Goal: Contribute content: Contribute content

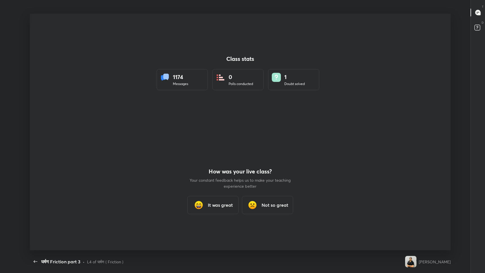
scroll to position [2, 0]
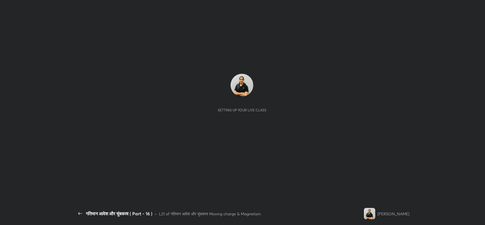
scroll to position [2, 0]
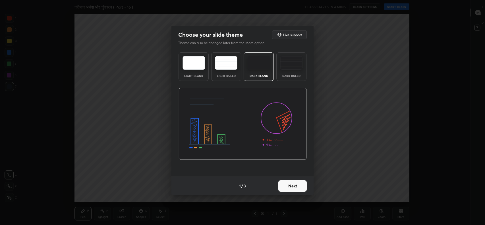
click at [294, 63] on img at bounding box center [291, 63] width 22 height 14
click at [296, 183] on button "Next" at bounding box center [292, 185] width 28 height 11
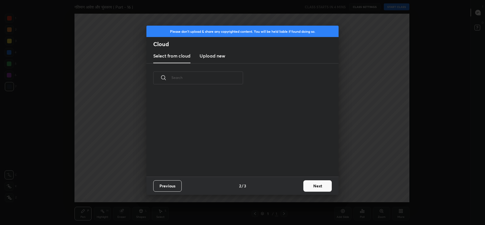
scroll to position [84, 183]
click at [216, 55] on h3 "Upload new" at bounding box center [213, 55] width 26 height 7
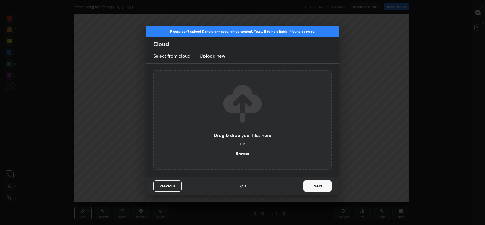
click at [245, 152] on label "Browse" at bounding box center [242, 153] width 25 height 9
click at [230, 152] on input "Browse" at bounding box center [230, 153] width 0 height 9
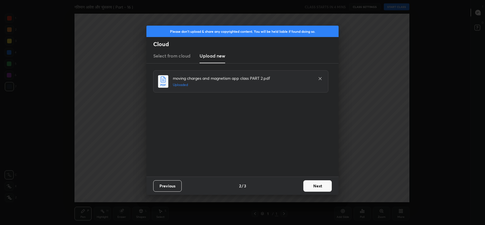
click at [282, 158] on div "moving charges and magnetism app class PART 2.pdf Uploaded" at bounding box center [243, 119] width 180 height 99
click at [318, 186] on button "Next" at bounding box center [318, 185] width 28 height 11
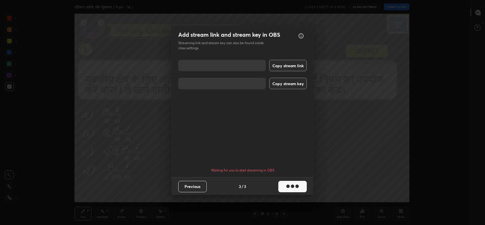
click at [292, 67] on button "Copy stream link" at bounding box center [288, 65] width 38 height 11
click at [289, 86] on button "Copy stream key" at bounding box center [288, 83] width 38 height 11
click at [295, 185] on button "Done" at bounding box center [292, 186] width 28 height 11
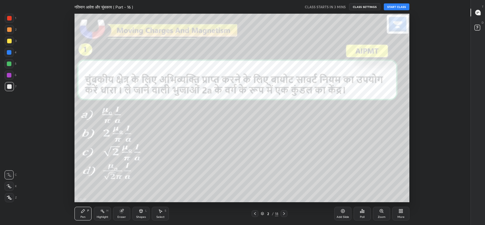
click at [478, 12] on icon at bounding box center [478, 12] width 2 height 0
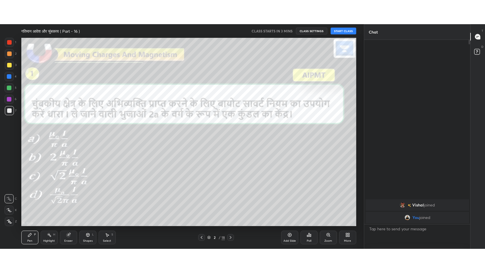
scroll to position [28258, 28105]
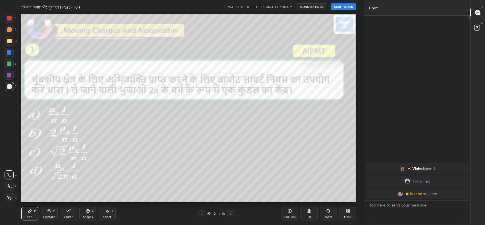
click at [351, 10] on button "START CLASS" at bounding box center [344, 6] width 26 height 7
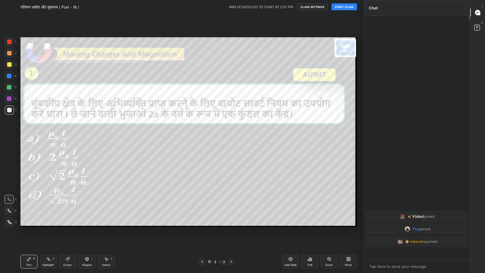
scroll to position [256, 105]
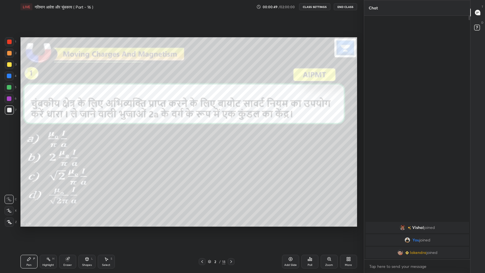
click at [479, 13] on icon at bounding box center [477, 12] width 5 height 5
click at [352, 224] on div "More" at bounding box center [348, 265] width 7 height 3
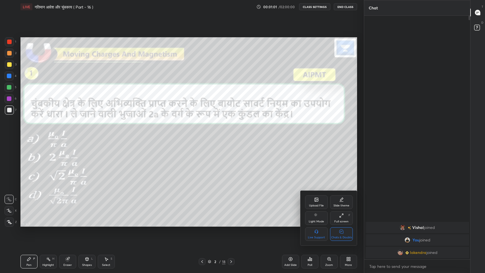
click at [221, 163] on div at bounding box center [242, 136] width 485 height 273
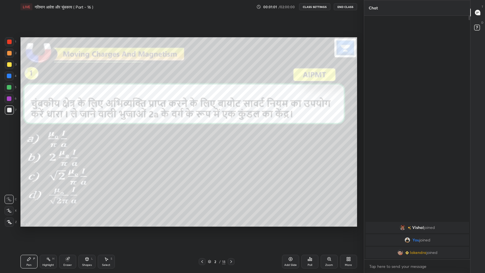
click at [220, 159] on div "Upload File Slide theme Light Mode Full screen F Live Support Chats & Doubts" at bounding box center [242, 136] width 485 height 273
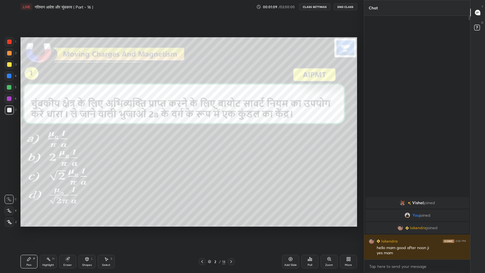
click at [346, 224] on div "More" at bounding box center [348, 262] width 17 height 14
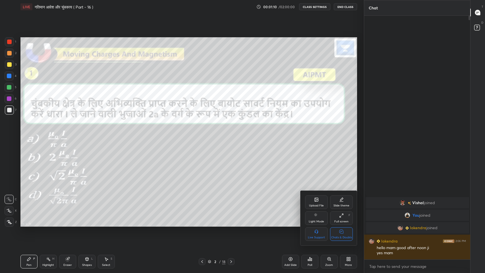
click at [339, 224] on div "Chats & Doubts" at bounding box center [341, 234] width 23 height 14
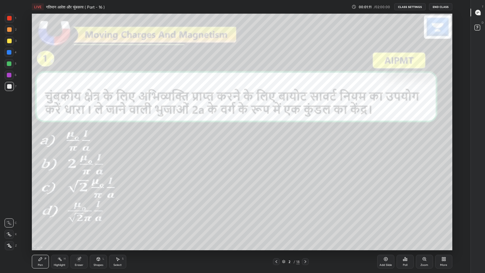
scroll to position [0, 0]
click at [277, 224] on icon at bounding box center [276, 261] width 5 height 5
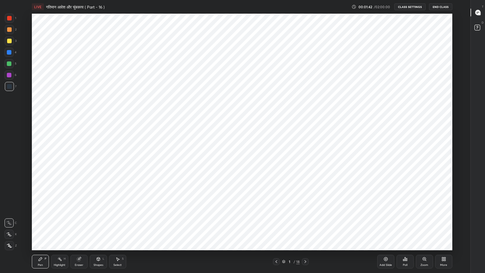
click at [387, 224] on div "Add Slide" at bounding box center [386, 265] width 13 height 3
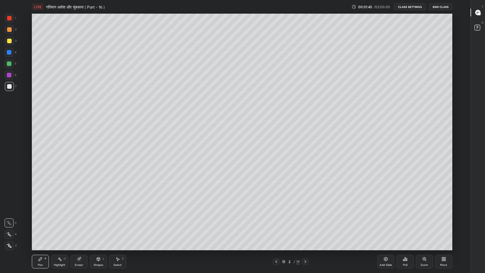
click at [11, 224] on icon at bounding box center [9, 234] width 5 height 4
click at [10, 41] on div at bounding box center [9, 41] width 5 height 5
click at [480, 12] on icon at bounding box center [478, 12] width 5 height 5
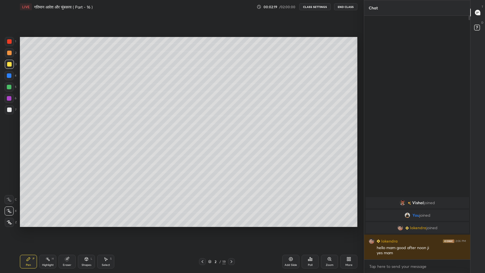
scroll to position [28210, 28105]
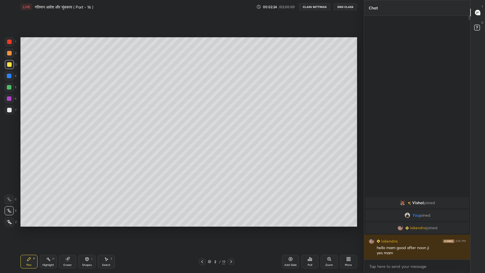
click at [350, 224] on div "More" at bounding box center [348, 265] width 7 height 3
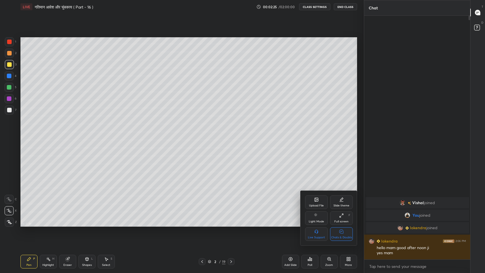
click at [341, 224] on icon at bounding box center [341, 232] width 5 height 6
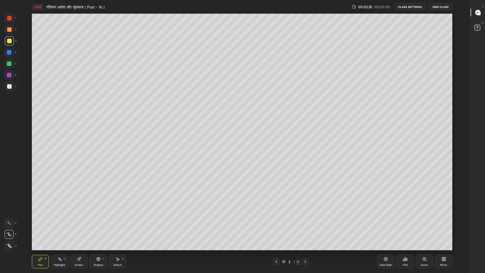
scroll to position [237, 448]
click at [477, 13] on icon at bounding box center [477, 13] width 1 height 0
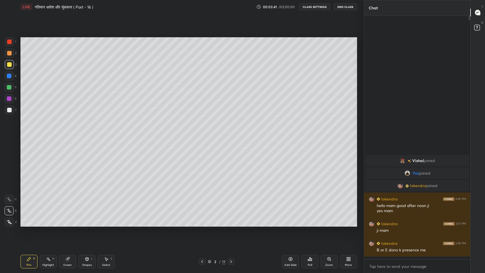
scroll to position [242, 105]
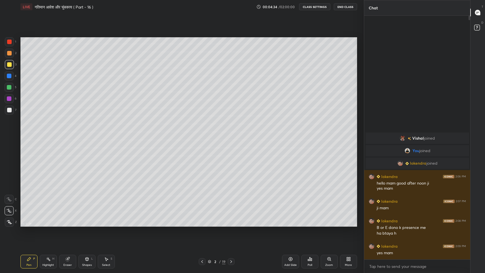
click at [352, 224] on div "More" at bounding box center [348, 262] width 17 height 14
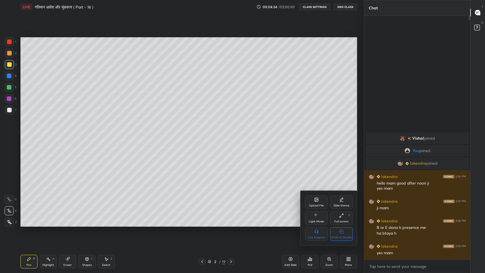
click at [345, 224] on div "Chats & Doubts" at bounding box center [341, 234] width 23 height 14
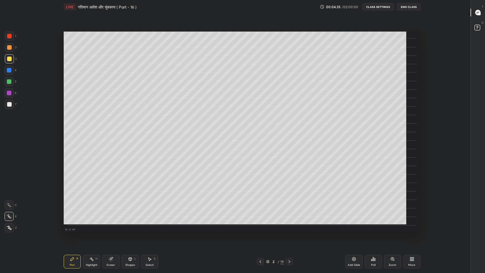
scroll to position [2, 0]
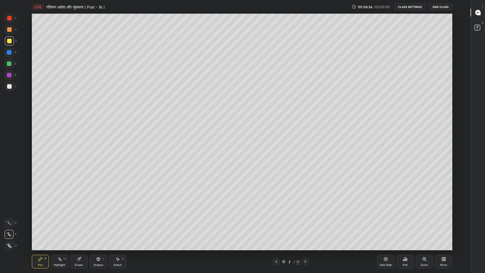
click at [381, 224] on div "Add Slide" at bounding box center [385, 262] width 17 height 14
click at [8, 86] on div at bounding box center [9, 86] width 5 height 5
click at [79, 224] on div "Eraser" at bounding box center [79, 265] width 9 height 3
click at [41, 224] on div "Pen P" at bounding box center [40, 262] width 17 height 14
click at [479, 14] on icon at bounding box center [478, 12] width 5 height 5
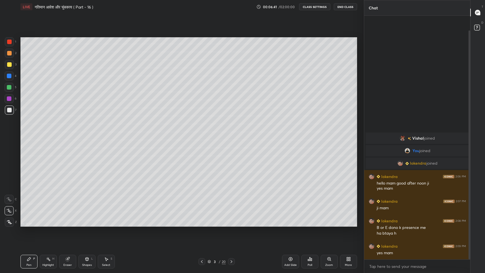
scroll to position [237, 341]
click at [69, 224] on div "Eraser" at bounding box center [67, 265] width 9 height 3
click at [31, 224] on div "Pen P" at bounding box center [28, 262] width 17 height 14
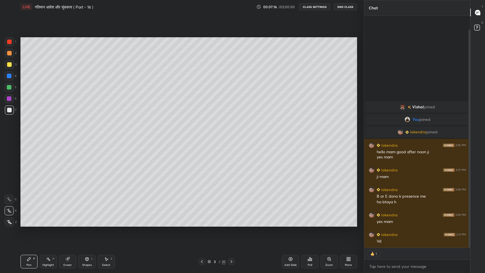
scroll to position [242, 105]
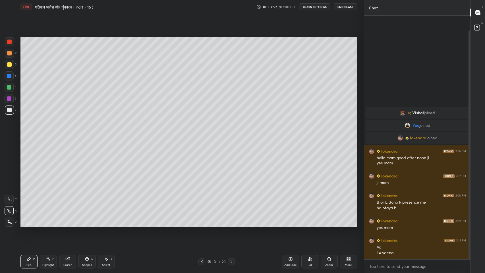
click at [89, 224] on div "Shapes L" at bounding box center [87, 262] width 17 height 14
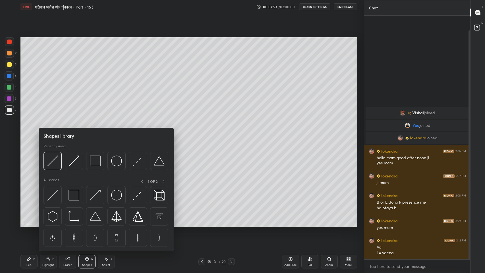
click at [139, 195] on img at bounding box center [138, 195] width 11 height 11
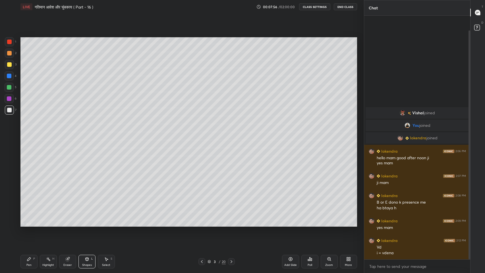
click at [31, 224] on div "Pen" at bounding box center [28, 265] width 5 height 3
click at [91, 224] on div "Shapes L" at bounding box center [87, 262] width 17 height 14
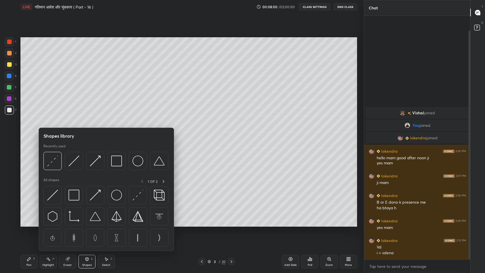
click at [96, 199] on img at bounding box center [95, 195] width 11 height 11
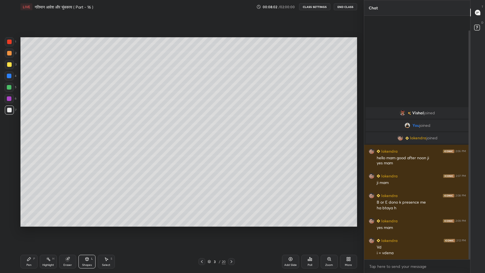
click at [8, 98] on div at bounding box center [9, 98] width 5 height 5
click at [29, 224] on icon at bounding box center [29, 259] width 5 height 5
click at [88, 224] on icon at bounding box center [86, 258] width 3 height 3
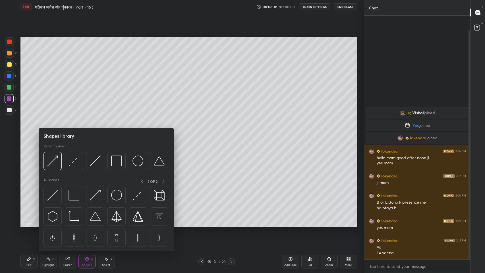
click at [97, 161] on img at bounding box center [95, 161] width 11 height 11
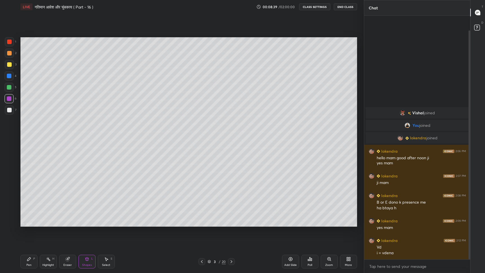
click at [88, 224] on icon at bounding box center [86, 258] width 3 height 3
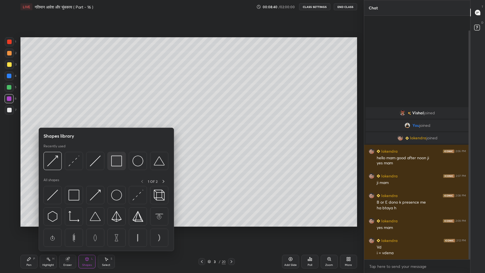
click at [115, 164] on img at bounding box center [116, 161] width 11 height 11
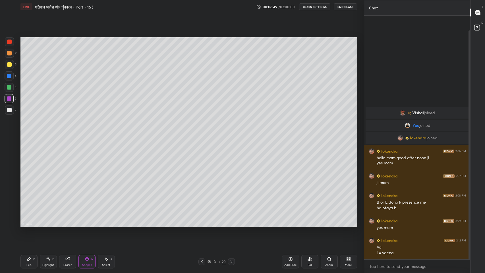
click at [68, 224] on div "Eraser" at bounding box center [67, 262] width 17 height 14
click at [69, 224] on div "Eraser" at bounding box center [67, 262] width 17 height 14
click at [86, 224] on icon at bounding box center [86, 258] width 3 height 3
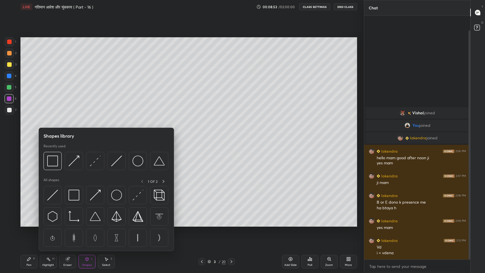
click at [73, 198] on img at bounding box center [74, 195] width 11 height 11
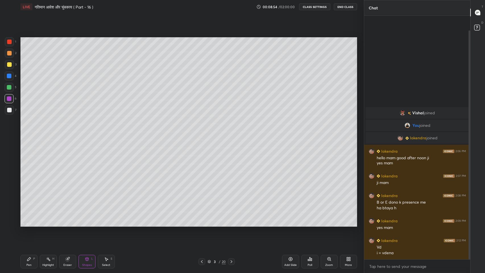
click at [8, 66] on div at bounding box center [9, 64] width 5 height 5
click at [107, 224] on div "Select" at bounding box center [106, 265] width 8 height 3
click at [141, 146] on div "0 ° Undo Copy Duplicate Duplicate to new slide Delete" at bounding box center [188, 131] width 337 height 189
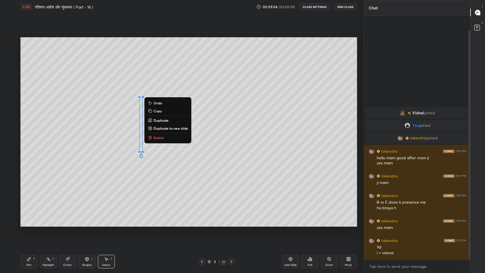
click at [141, 146] on div "0 ° Undo Copy Duplicate Duplicate to new slide Delete" at bounding box center [188, 131] width 337 height 189
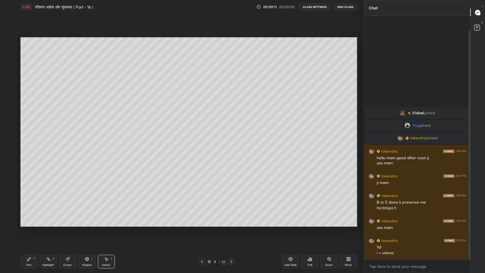
click at [155, 102] on div "0 ° Undo Copy Duplicate Duplicate to new slide Delete" at bounding box center [188, 131] width 337 height 189
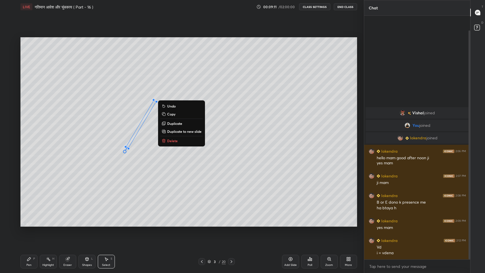
click at [155, 102] on div "31 ° Undo Copy Duplicate Duplicate to new slide Delete" at bounding box center [188, 131] width 337 height 189
click at [131, 147] on div "31 ° Undo Copy Duplicate Duplicate to new slide Delete" at bounding box center [188, 131] width 337 height 189
click at [129, 149] on div at bounding box center [128, 148] width 3 height 3
click at [140, 148] on div "31 ° Undo Copy Duplicate Duplicate to new slide Delete" at bounding box center [188, 131] width 337 height 189
click at [115, 187] on div "31 ° Undo Copy Duplicate Duplicate to new slide Delete" at bounding box center [188, 131] width 337 height 189
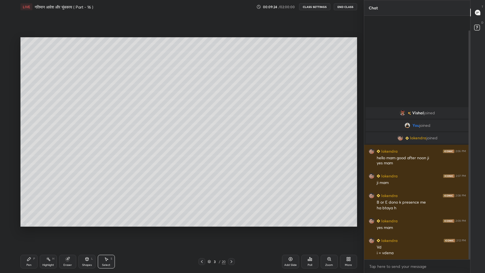
click at [28, 224] on div "Pen" at bounding box center [28, 265] width 5 height 3
click at [8, 42] on div at bounding box center [9, 42] width 5 height 5
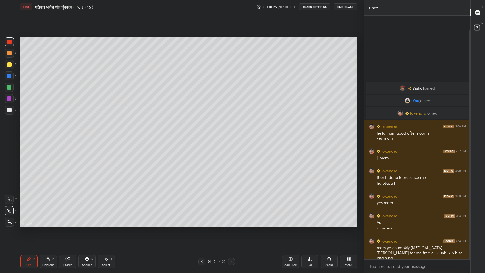
click at [349, 224] on icon at bounding box center [348, 259] width 5 height 5
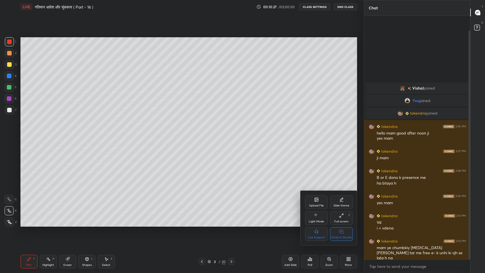
click at [341, 224] on icon at bounding box center [342, 232] width 4 height 4
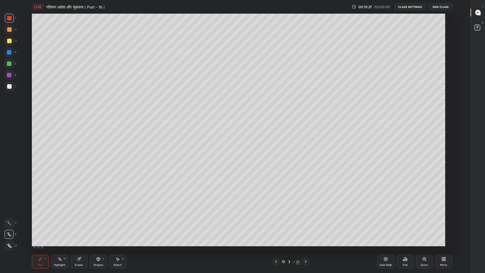
scroll to position [237, 448]
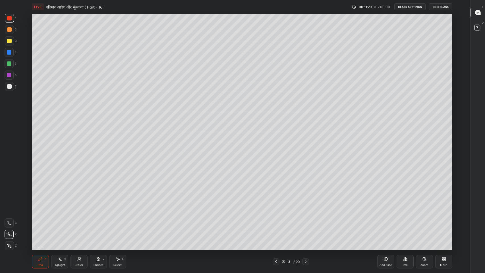
click at [477, 13] on icon at bounding box center [477, 13] width 1 height 0
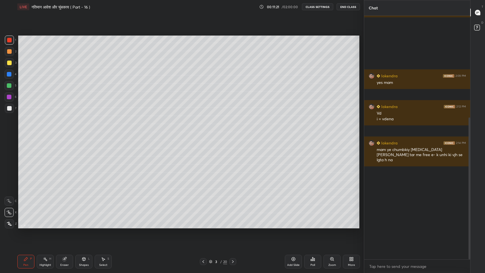
scroll to position [237, 341]
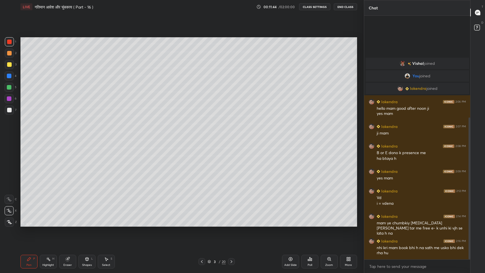
click at [479, 14] on icon at bounding box center [477, 12] width 5 height 5
click at [349, 224] on div "More" at bounding box center [348, 262] width 17 height 14
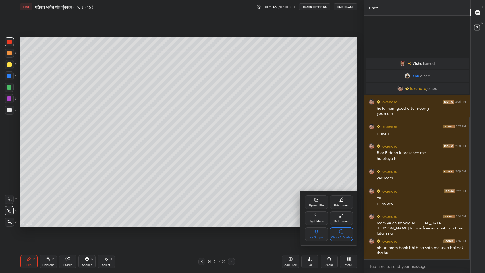
click at [347, 224] on div "Chats & Doubts" at bounding box center [341, 234] width 23 height 14
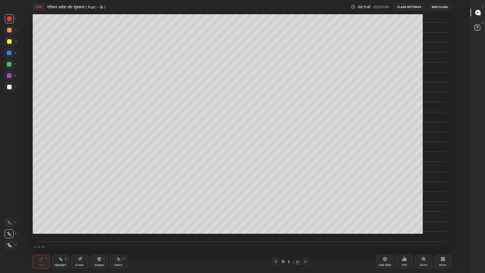
scroll to position [237, 448]
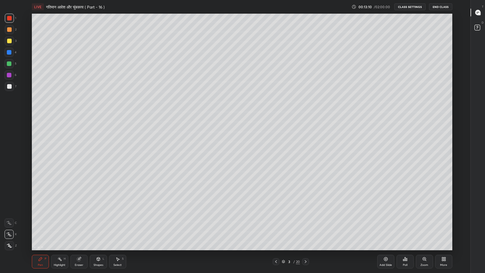
click at [478, 13] on icon at bounding box center [478, 12] width 5 height 5
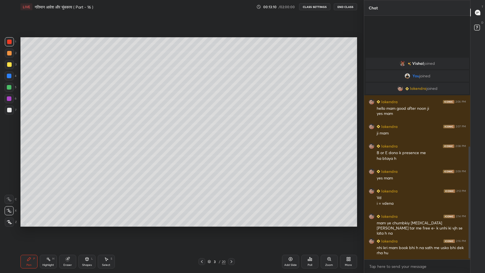
scroll to position [237, 341]
click at [348, 224] on icon at bounding box center [347, 259] width 1 height 1
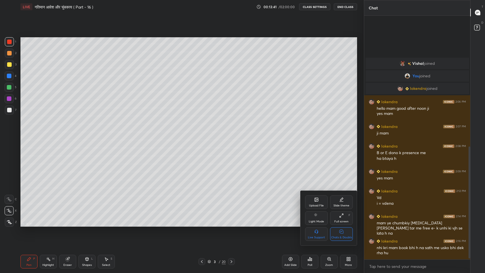
click at [346, 224] on div "Chats & Doubts" at bounding box center [341, 234] width 23 height 14
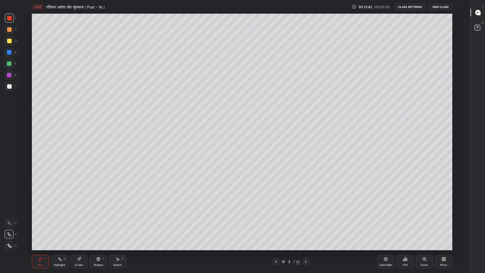
scroll to position [237, 448]
click at [9, 86] on div at bounding box center [9, 86] width 5 height 5
click at [9, 223] on icon at bounding box center [9, 222] width 5 height 3
click at [97, 224] on div "Shapes L" at bounding box center [98, 262] width 17 height 14
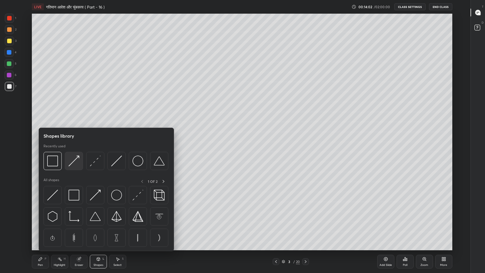
click at [72, 162] on img at bounding box center [74, 161] width 11 height 11
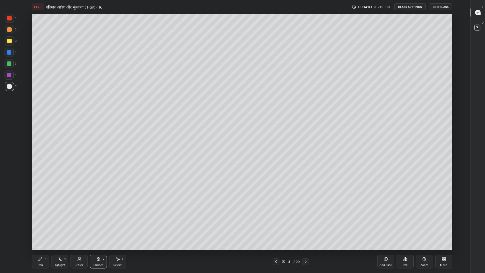
click at [5, 86] on div at bounding box center [9, 86] width 9 height 9
click at [42, 224] on div "Pen" at bounding box center [40, 265] width 5 height 3
click at [481, 13] on div at bounding box center [478, 12] width 11 height 10
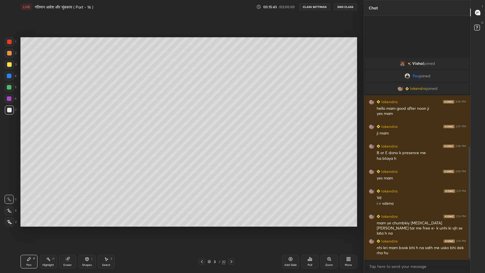
scroll to position [237, 341]
click at [295, 224] on div "Add Slide" at bounding box center [290, 262] width 17 height 14
click at [8, 65] on div at bounding box center [9, 64] width 5 height 5
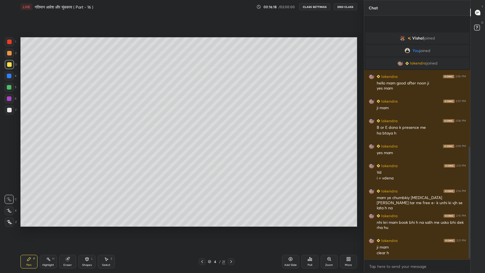
click at [209, 224] on icon at bounding box center [209, 261] width 3 height 3
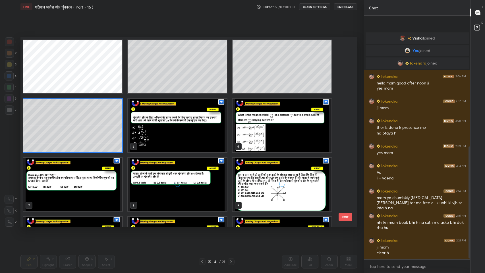
scroll to position [188, 334]
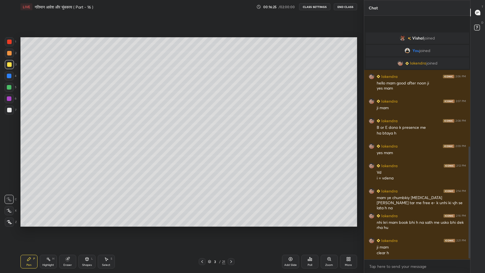
click at [231, 224] on icon at bounding box center [231, 261] width 5 height 5
click at [67, 224] on icon at bounding box center [67, 259] width 4 height 4
click at [30, 224] on div "Pen P" at bounding box center [28, 262] width 17 height 14
click at [88, 224] on div "Shapes L" at bounding box center [87, 262] width 17 height 14
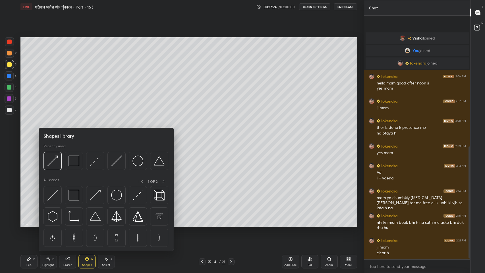
click at [74, 166] on img at bounding box center [74, 161] width 11 height 11
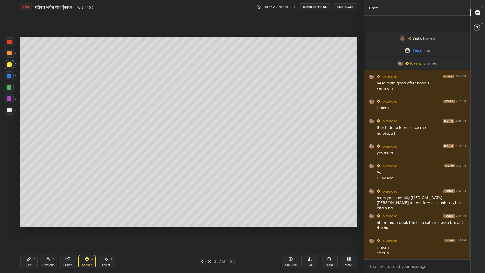
click at [29, 224] on div "Pen" at bounding box center [28, 265] width 5 height 3
click at [86, 224] on div "Shapes" at bounding box center [87, 265] width 10 height 3
click at [67, 224] on div "Eraser" at bounding box center [67, 262] width 17 height 14
click at [27, 224] on div "Pen" at bounding box center [28, 265] width 5 height 3
click at [9, 112] on div at bounding box center [9, 110] width 5 height 5
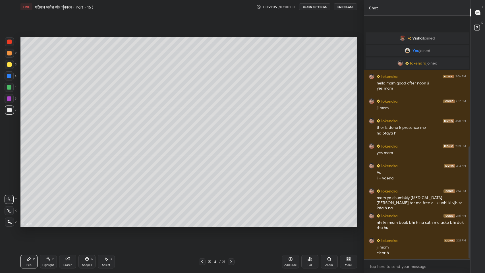
click at [291, 224] on icon at bounding box center [290, 259] width 5 height 5
click at [9, 87] on div at bounding box center [9, 87] width 5 height 5
click at [9, 108] on div at bounding box center [9, 110] width 5 height 5
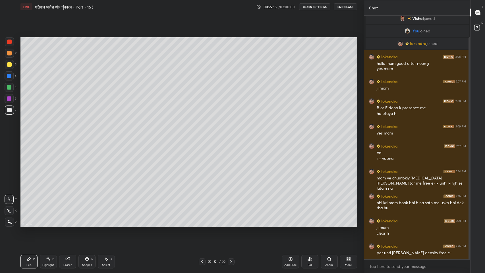
scroll to position [24, 0]
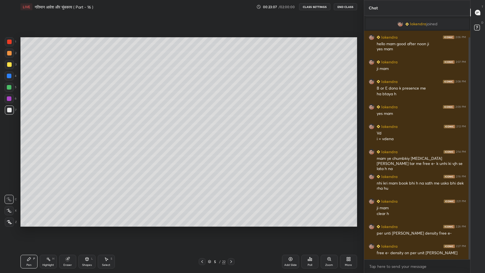
click at [202, 224] on icon at bounding box center [202, 261] width 5 height 5
click at [231, 224] on icon at bounding box center [231, 261] width 5 height 5
click at [202, 224] on icon at bounding box center [202, 261] width 2 height 3
click at [233, 224] on icon at bounding box center [231, 261] width 5 height 5
click at [90, 224] on div "Shapes" at bounding box center [87, 265] width 10 height 3
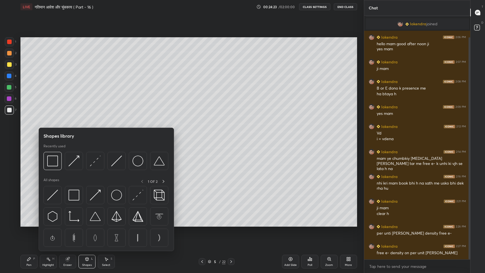
click at [8, 86] on div at bounding box center [9, 87] width 5 height 5
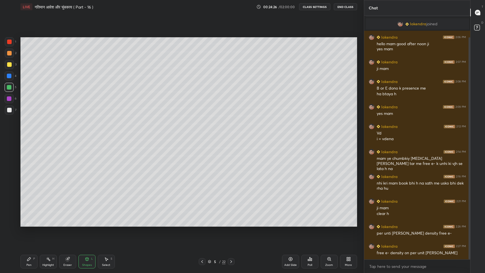
click at [8, 64] on div at bounding box center [9, 64] width 5 height 5
click at [29, 224] on div "Pen P" at bounding box center [28, 262] width 17 height 14
click at [292, 224] on div "Add Slide" at bounding box center [290, 262] width 17 height 14
click at [69, 224] on div "Eraser" at bounding box center [67, 265] width 9 height 3
click at [28, 224] on icon at bounding box center [28, 258] width 3 height 3
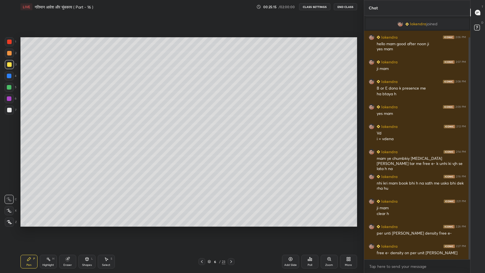
click at [202, 224] on icon at bounding box center [202, 261] width 5 height 5
click at [231, 224] on icon at bounding box center [231, 261] width 5 height 5
click at [202, 224] on icon at bounding box center [202, 261] width 2 height 3
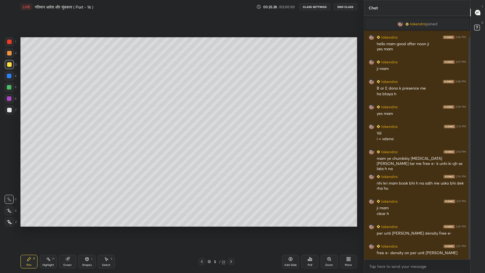
click at [231, 224] on icon at bounding box center [231, 261] width 5 height 5
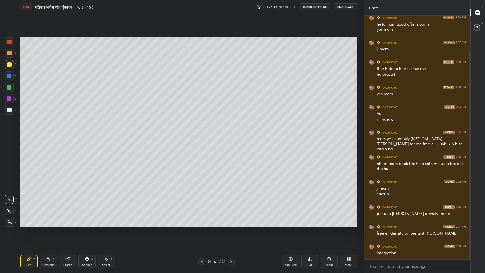
click at [8, 111] on div at bounding box center [9, 110] width 5 height 5
click at [8, 64] on div at bounding box center [9, 64] width 5 height 5
click at [85, 224] on div "Shapes" at bounding box center [87, 265] width 10 height 3
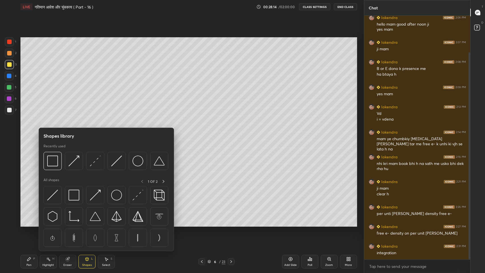
click at [55, 162] on img at bounding box center [52, 161] width 11 height 11
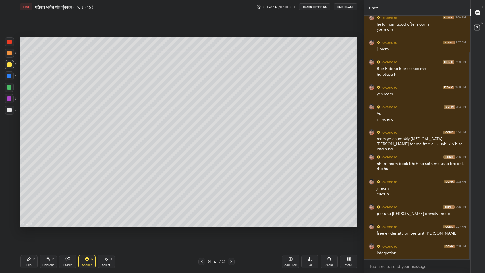
click at [9, 110] on div at bounding box center [9, 110] width 5 height 5
click at [28, 224] on div "Pen" at bounding box center [28, 265] width 5 height 3
click at [290, 224] on div "Add Slide" at bounding box center [290, 265] width 13 height 3
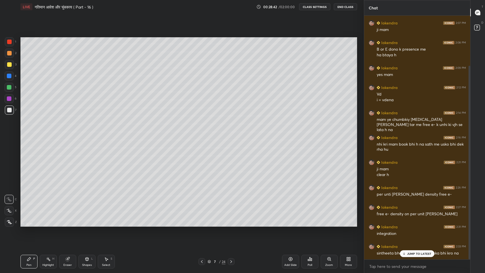
click at [412, 224] on div "JUMP TO LATEST" at bounding box center [417, 253] width 34 height 7
click at [202, 224] on icon at bounding box center [202, 261] width 5 height 5
click at [201, 224] on icon at bounding box center [202, 261] width 5 height 5
click at [203, 224] on icon at bounding box center [202, 261] width 2 height 3
click at [202, 224] on icon at bounding box center [202, 261] width 5 height 5
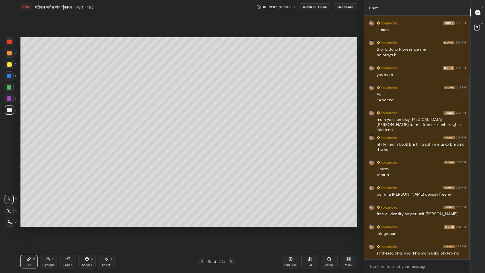
scroll to position [82, 0]
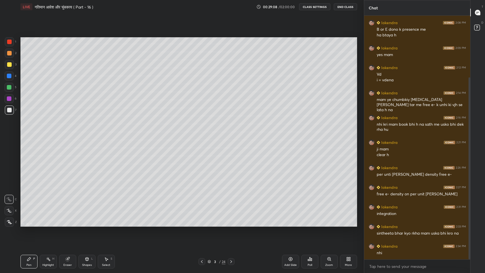
click at [233, 224] on icon at bounding box center [231, 261] width 5 height 5
click at [231, 224] on icon at bounding box center [231, 261] width 5 height 5
click at [232, 224] on icon at bounding box center [231, 261] width 5 height 5
click at [231, 224] on icon at bounding box center [231, 261] width 5 height 5
click at [203, 224] on icon at bounding box center [202, 261] width 5 height 5
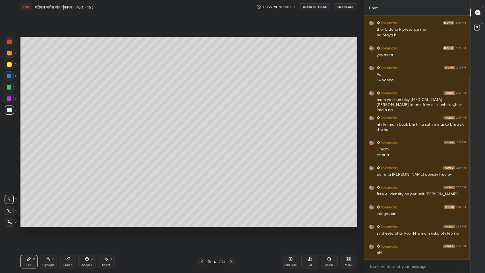
scroll to position [88, 0]
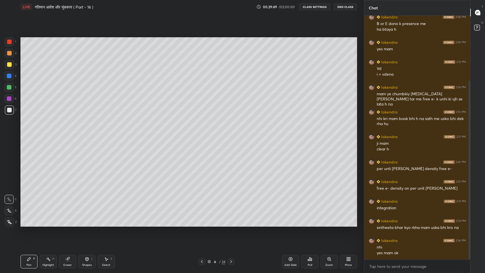
click at [232, 224] on icon at bounding box center [231, 261] width 5 height 5
click at [86, 224] on icon at bounding box center [86, 258] width 3 height 3
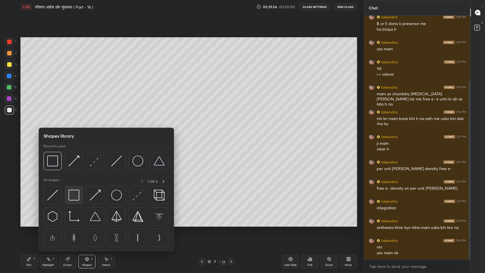
click at [76, 194] on img at bounding box center [74, 195] width 11 height 11
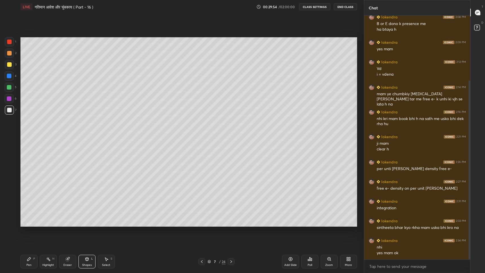
click at [7, 66] on div at bounding box center [9, 64] width 5 height 5
click at [10, 52] on div at bounding box center [9, 53] width 5 height 5
click at [29, 224] on icon at bounding box center [28, 258] width 3 height 3
click at [9, 66] on div at bounding box center [9, 64] width 5 height 5
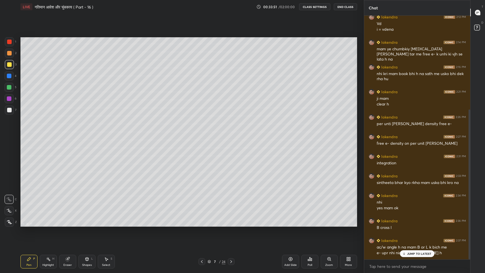
scroll to position [152, 0]
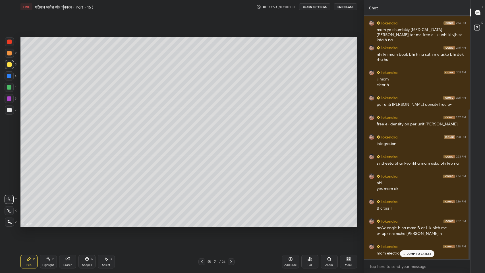
click at [408, 224] on p "JUMP TO LATEST" at bounding box center [419, 253] width 24 height 3
click at [201, 224] on icon at bounding box center [202, 261] width 5 height 5
click at [202, 224] on icon at bounding box center [202, 261] width 5 height 5
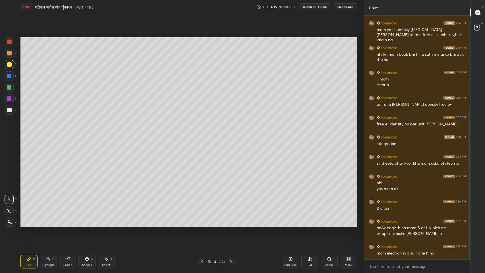
click at [202, 224] on icon at bounding box center [202, 261] width 5 height 5
click at [201, 224] on icon at bounding box center [202, 261] width 2 height 3
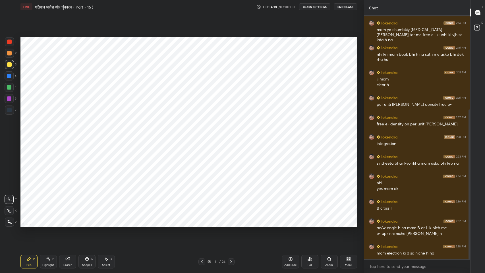
click at [231, 224] on icon at bounding box center [231, 261] width 5 height 5
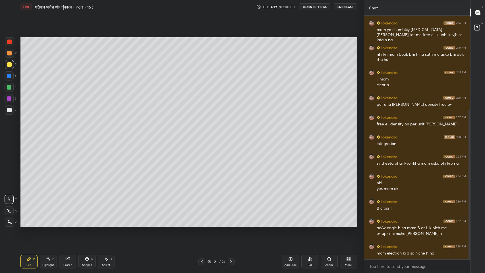
click at [231, 224] on icon at bounding box center [231, 261] width 5 height 5
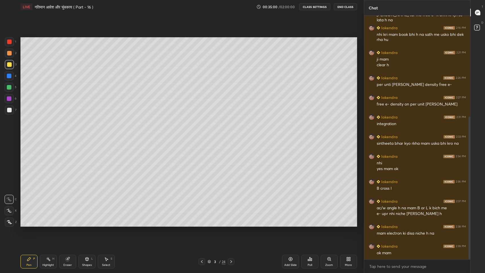
click at [230, 224] on icon at bounding box center [231, 261] width 5 height 5
click at [232, 224] on icon at bounding box center [231, 261] width 2 height 3
click at [232, 224] on icon at bounding box center [231, 261] width 5 height 5
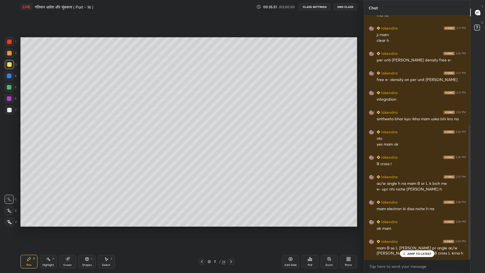
click at [415, 224] on p "JUMP TO LATEST" at bounding box center [419, 253] width 24 height 3
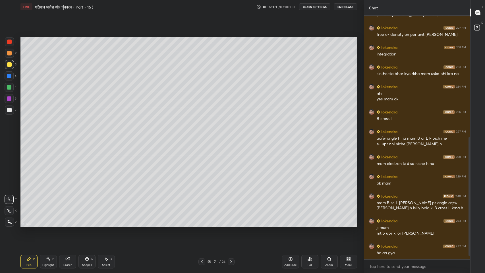
scroll to position [262, 0]
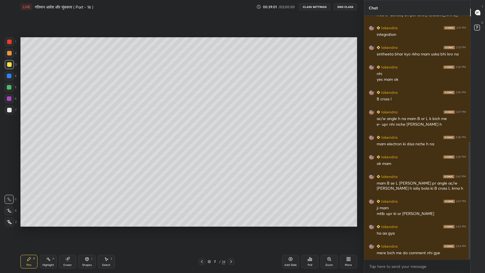
click at [66, 224] on div "Eraser" at bounding box center [67, 265] width 9 height 3
click at [26, 224] on div "Pen P" at bounding box center [28, 262] width 17 height 14
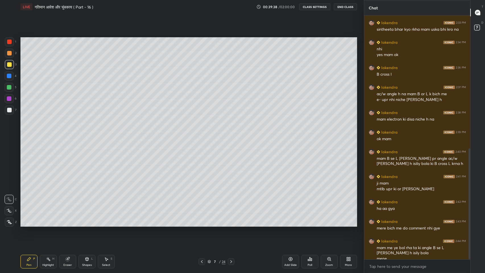
scroll to position [292, 0]
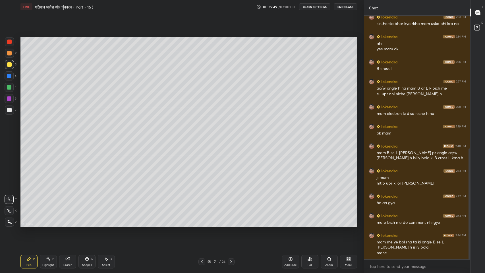
click at [202, 224] on icon at bounding box center [202, 261] width 5 height 5
click at [232, 224] on icon at bounding box center [231, 261] width 5 height 5
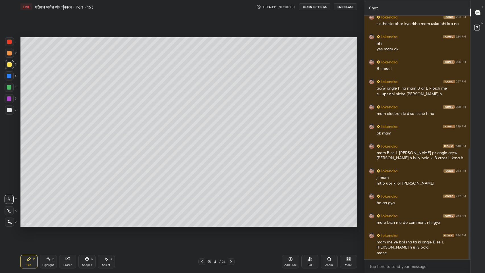
click at [231, 224] on icon at bounding box center [231, 261] width 5 height 5
click at [69, 224] on icon at bounding box center [67, 259] width 4 height 4
click at [231, 224] on icon at bounding box center [231, 261] width 5 height 5
click at [232, 224] on icon at bounding box center [231, 261] width 5 height 5
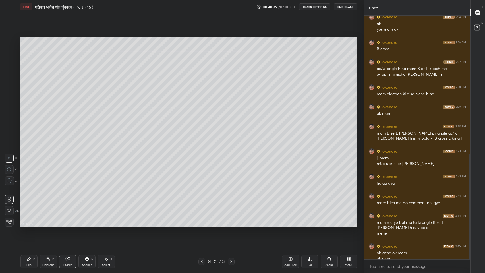
scroll to position [317, 0]
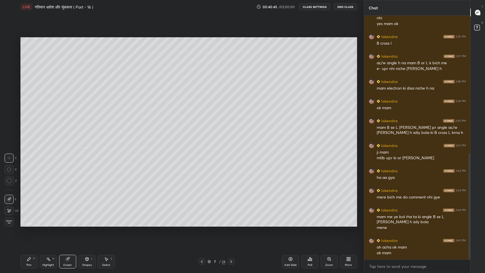
click at [30, 224] on icon at bounding box center [28, 258] width 3 height 3
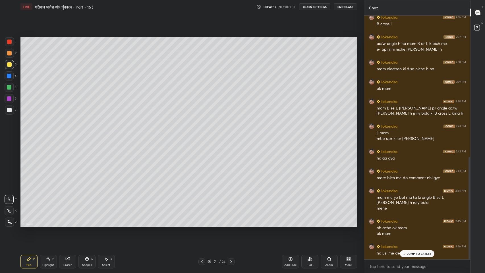
click at [10, 109] on div at bounding box center [9, 110] width 5 height 5
click at [409, 224] on p "JUMP TO LATEST" at bounding box center [419, 253] width 24 height 3
click at [291, 224] on div "Add Slide" at bounding box center [290, 262] width 17 height 14
click at [9, 67] on div at bounding box center [9, 64] width 5 height 5
click at [88, 224] on icon at bounding box center [87, 259] width 5 height 5
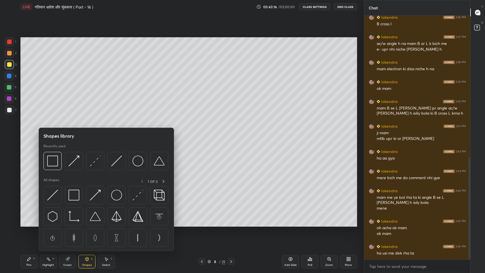
click at [9, 108] on div at bounding box center [9, 110] width 5 height 5
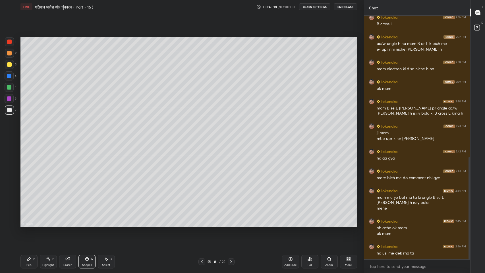
click at [8, 87] on div at bounding box center [9, 87] width 5 height 5
click at [8, 55] on div at bounding box center [9, 53] width 5 height 5
click at [29, 224] on icon at bounding box center [29, 259] width 5 height 5
click at [231, 224] on icon at bounding box center [231, 261] width 5 height 5
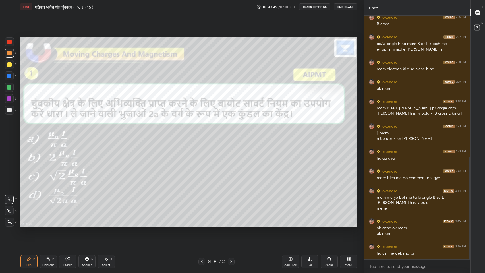
click at [232, 224] on icon at bounding box center [231, 261] width 5 height 5
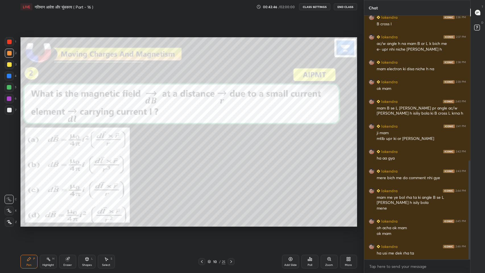
scroll to position [357, 0]
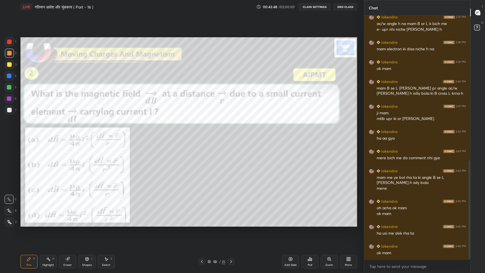
click at [231, 224] on icon at bounding box center [231, 261] width 5 height 5
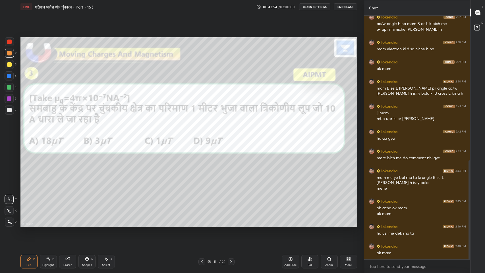
click at [231, 224] on icon at bounding box center [231, 261] width 5 height 5
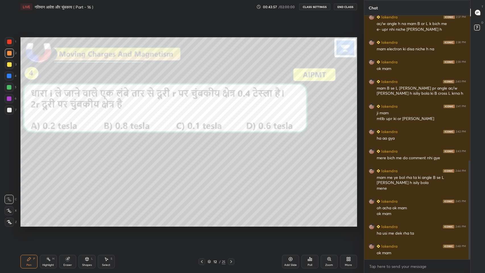
scroll to position [376, 0]
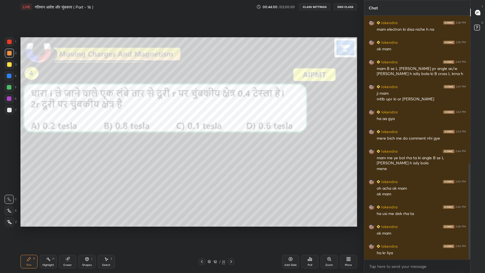
click at [232, 224] on icon at bounding box center [231, 261] width 5 height 5
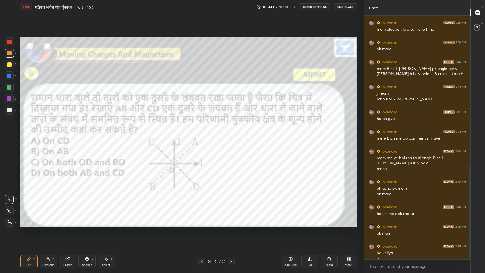
scroll to position [382, 0]
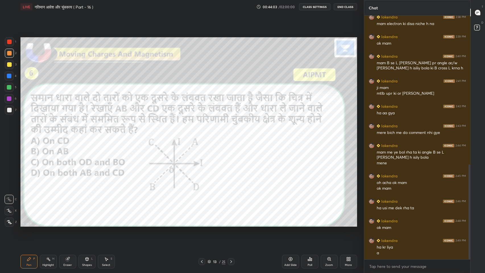
click at [232, 224] on icon at bounding box center [231, 261] width 5 height 5
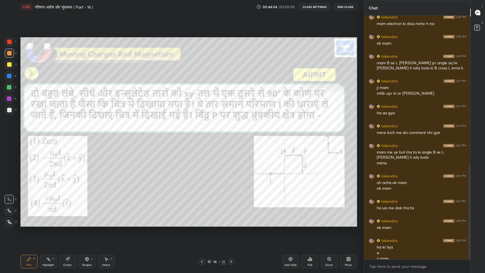
scroll to position [388, 0]
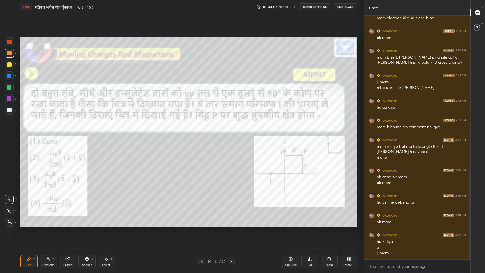
click at [233, 224] on icon at bounding box center [231, 261] width 5 height 5
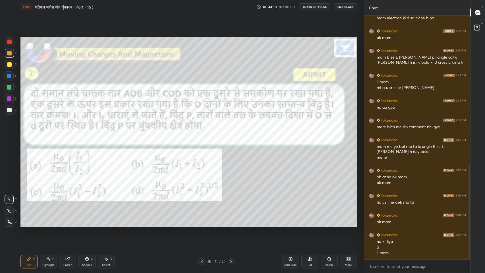
scroll to position [393, 0]
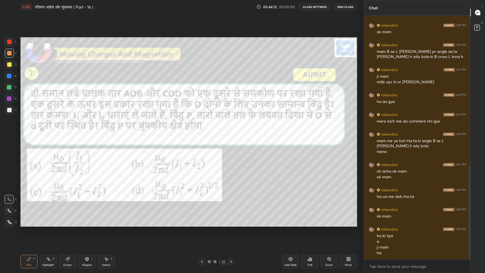
click at [9, 98] on div at bounding box center [9, 98] width 5 height 5
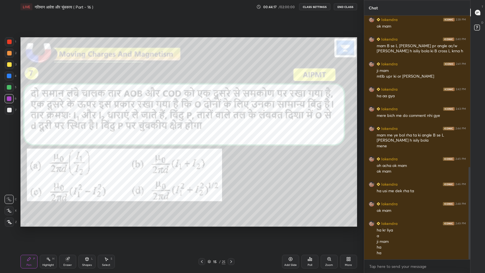
scroll to position [405, 0]
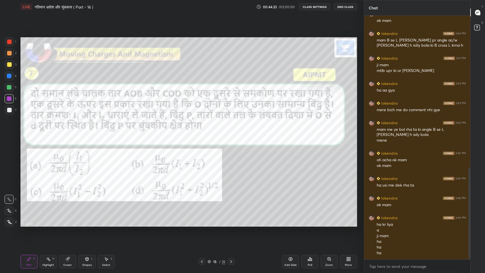
click at [7, 40] on div at bounding box center [9, 42] width 5 height 5
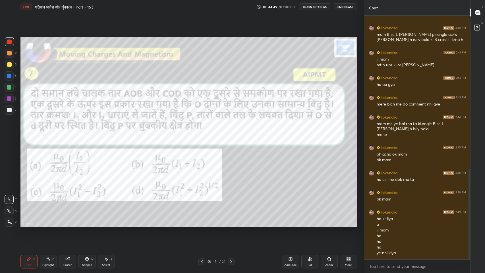
click at [88, 224] on div "Shapes L" at bounding box center [87, 262] width 17 height 14
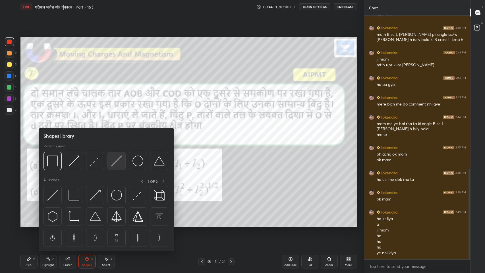
click at [114, 162] on img at bounding box center [116, 161] width 11 height 11
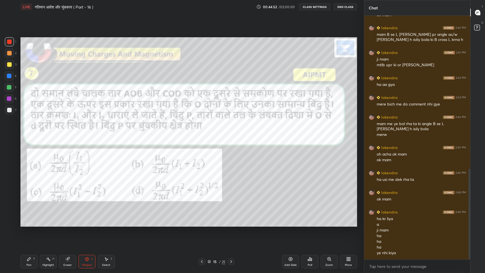
click at [291, 224] on div "Add Slide" at bounding box center [290, 262] width 17 height 14
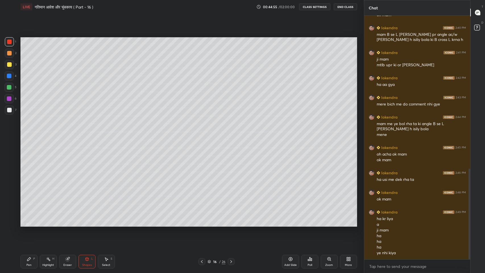
click at [68, 224] on div "Eraser" at bounding box center [67, 262] width 17 height 14
click at [9, 223] on span "Erase all" at bounding box center [9, 222] width 9 height 4
click at [86, 224] on icon at bounding box center [86, 258] width 3 height 3
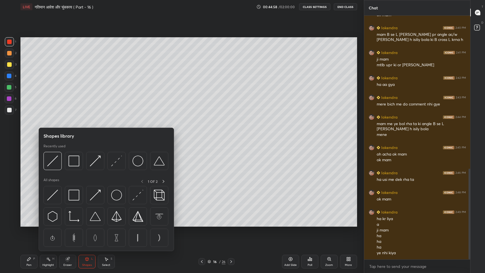
click at [56, 163] on img at bounding box center [52, 161] width 11 height 11
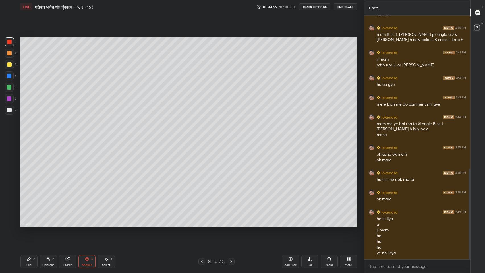
click at [9, 65] on div at bounding box center [9, 64] width 5 height 5
click at [30, 224] on div "Pen P" at bounding box center [28, 262] width 17 height 14
click at [201, 224] on icon at bounding box center [202, 261] width 5 height 5
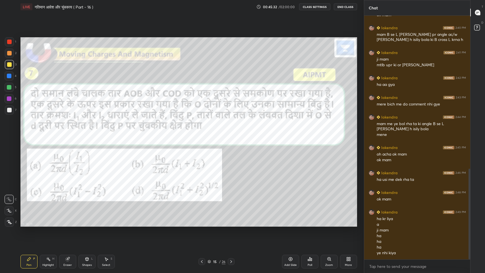
click at [231, 224] on icon at bounding box center [231, 261] width 5 height 5
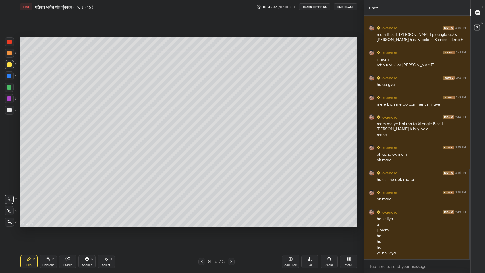
click at [7, 114] on div at bounding box center [9, 110] width 9 height 9
click at [201, 224] on icon at bounding box center [202, 261] width 5 height 5
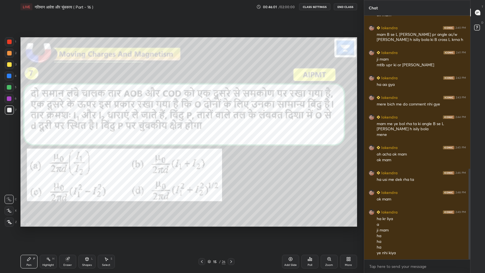
click at [9, 41] on div at bounding box center [9, 42] width 5 height 5
click at [230, 224] on icon at bounding box center [231, 261] width 5 height 5
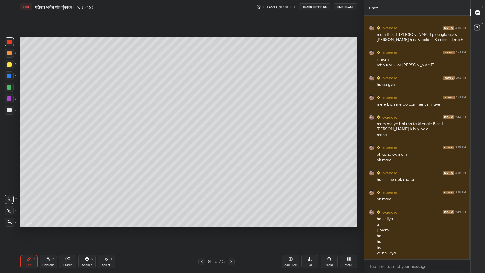
click at [202, 224] on icon at bounding box center [202, 261] width 5 height 5
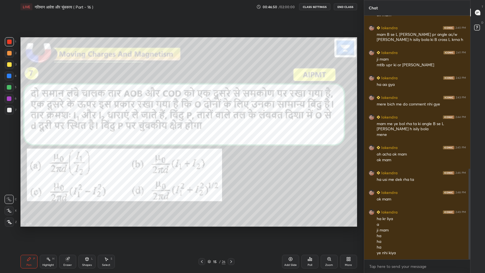
click at [230, 224] on icon at bounding box center [231, 261] width 5 height 5
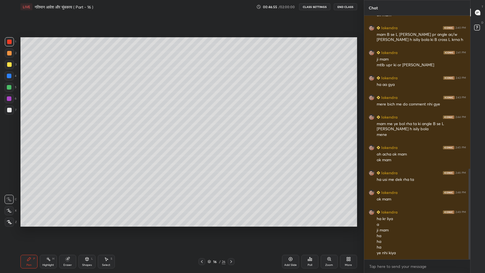
click at [84, 224] on div "Shapes" at bounding box center [87, 265] width 10 height 3
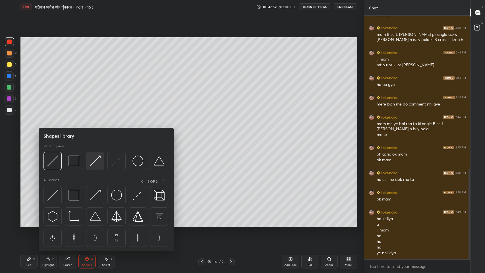
click at [96, 161] on img at bounding box center [95, 161] width 11 height 11
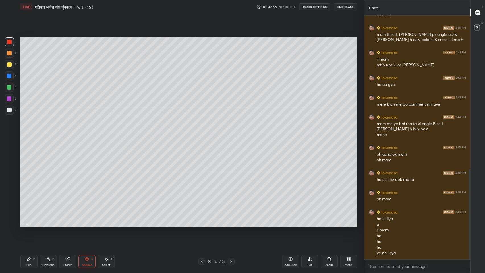
click at [10, 112] on div at bounding box center [9, 110] width 5 height 5
click at [68, 224] on div "Eraser" at bounding box center [67, 262] width 17 height 14
click at [89, 224] on icon at bounding box center [87, 259] width 5 height 5
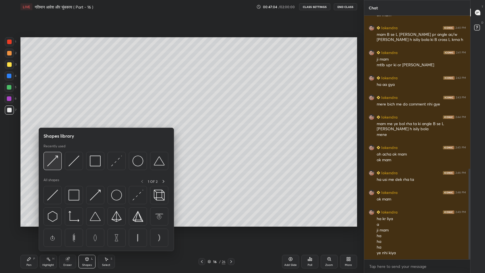
click at [55, 163] on img at bounding box center [52, 161] width 11 height 11
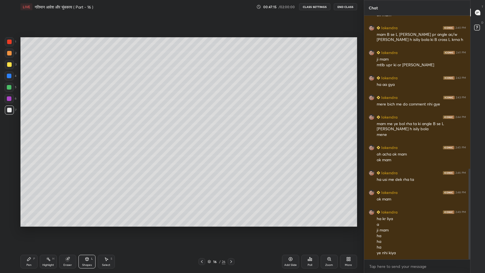
click at [87, 224] on div "Shapes" at bounding box center [87, 265] width 10 height 3
click at [69, 224] on div "Eraser" at bounding box center [67, 262] width 17 height 14
click at [88, 224] on div "Shapes L" at bounding box center [87, 262] width 17 height 14
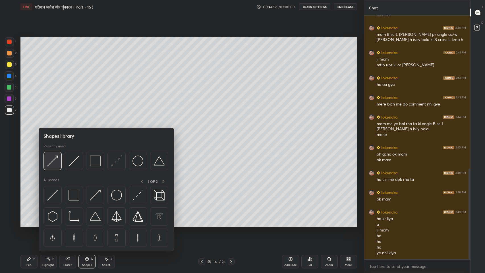
click at [56, 167] on div at bounding box center [53, 161] width 18 height 18
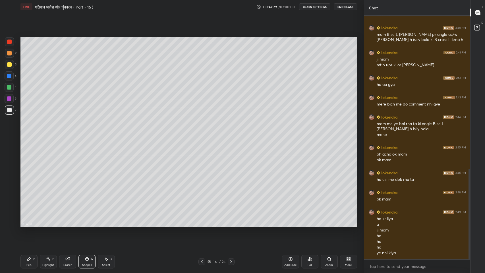
click at [69, 224] on div "Eraser" at bounding box center [67, 265] width 9 height 3
click at [11, 220] on span "Erase all" at bounding box center [9, 222] width 9 height 4
click at [85, 224] on div "Shapes L" at bounding box center [87, 262] width 17 height 14
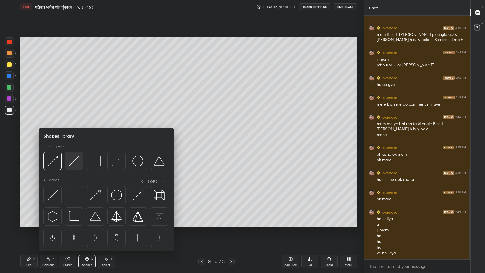
click at [74, 164] on img at bounding box center [74, 161] width 11 height 11
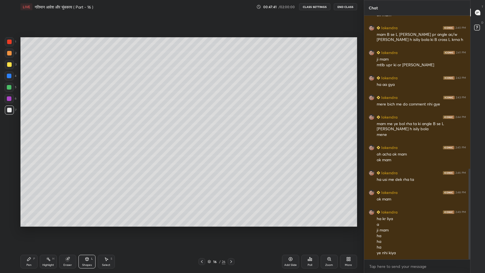
click at [8, 63] on div at bounding box center [9, 64] width 5 height 5
click at [68, 224] on div "Eraser" at bounding box center [67, 262] width 17 height 14
click at [30, 224] on div "Pen" at bounding box center [28, 265] width 5 height 3
click at [88, 224] on div "Shapes L" at bounding box center [87, 262] width 17 height 14
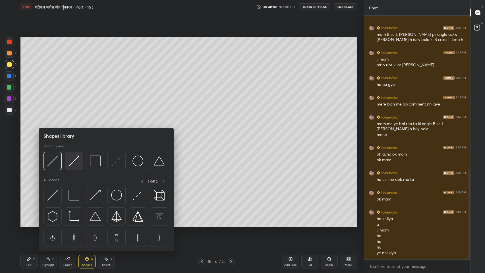
click at [73, 161] on img at bounding box center [74, 161] width 11 height 11
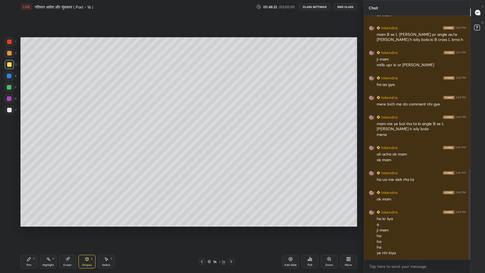
click at [67, 224] on div "Eraser" at bounding box center [67, 265] width 9 height 3
click at [87, 224] on div "Shapes" at bounding box center [87, 265] width 10 height 3
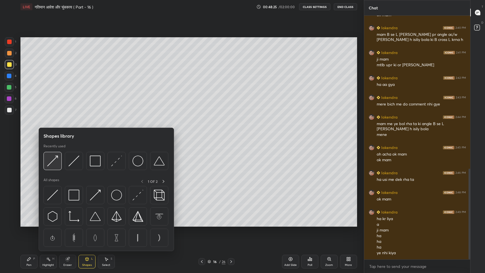
click at [54, 164] on img at bounding box center [52, 161] width 11 height 11
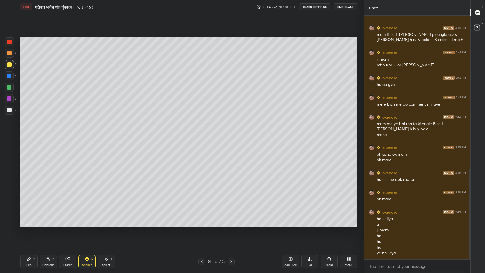
click at [35, 224] on div "Pen P" at bounding box center [28, 262] width 17 height 14
click at [8, 112] on div at bounding box center [9, 110] width 5 height 5
click at [69, 224] on icon at bounding box center [67, 259] width 5 height 5
click at [87, 224] on icon at bounding box center [86, 258] width 3 height 3
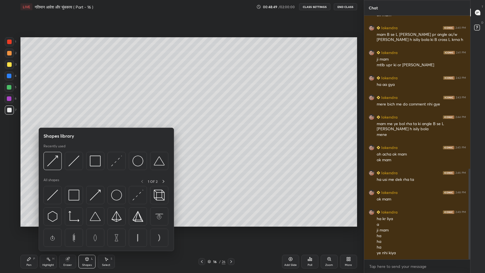
click at [27, 224] on div "Pen" at bounding box center [28, 265] width 5 height 3
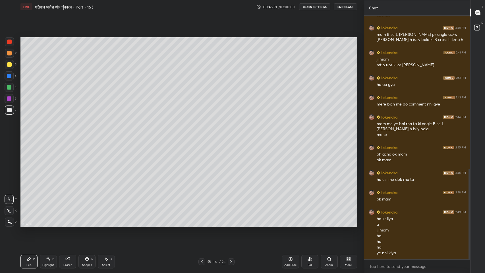
click at [201, 224] on div at bounding box center [202, 261] width 7 height 7
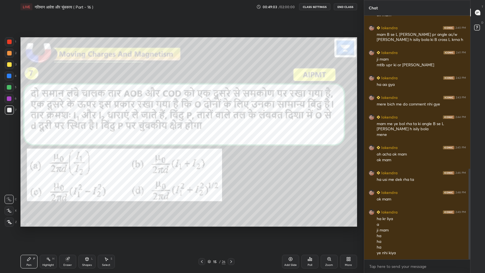
click at [231, 224] on icon at bounding box center [231, 261] width 5 height 5
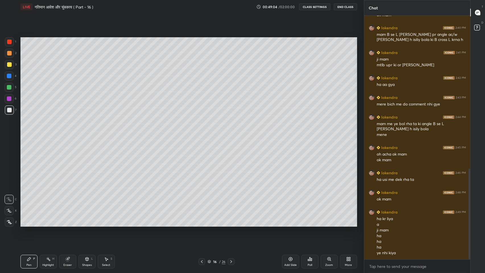
click at [88, 224] on div "Shapes" at bounding box center [87, 265] width 10 height 3
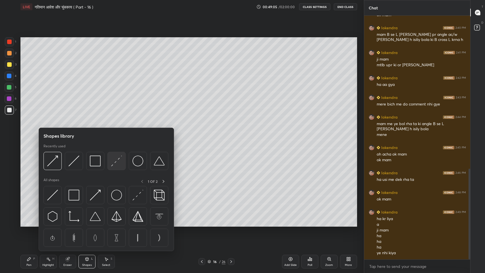
click at [115, 163] on img at bounding box center [116, 161] width 11 height 11
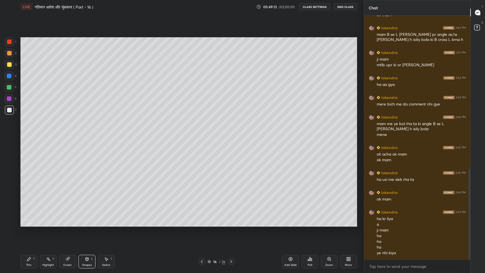
click at [88, 224] on div "Shapes" at bounding box center [87, 265] width 10 height 3
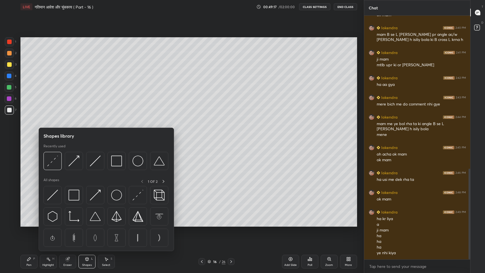
click at [8, 98] on div at bounding box center [9, 98] width 5 height 5
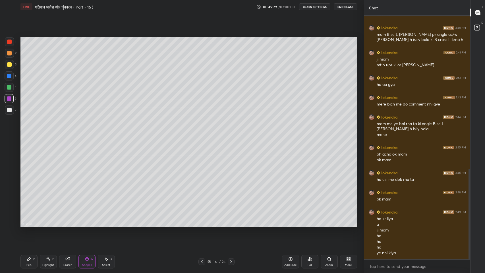
click at [28, 224] on div "Pen" at bounding box center [28, 265] width 5 height 3
click at [202, 224] on icon at bounding box center [202, 261] width 5 height 5
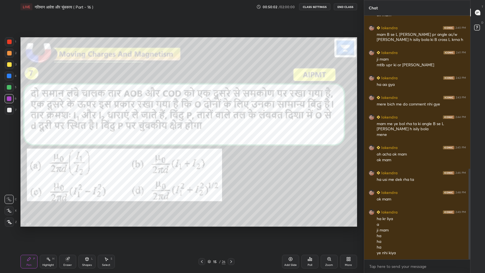
click at [202, 224] on icon at bounding box center [202, 261] width 5 height 5
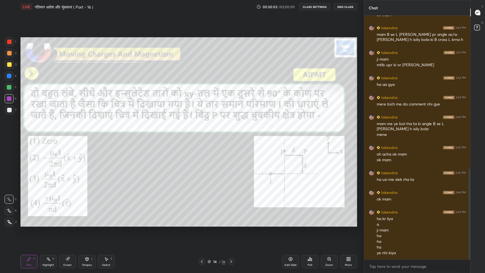
click at [231, 224] on icon at bounding box center [231, 261] width 2 height 3
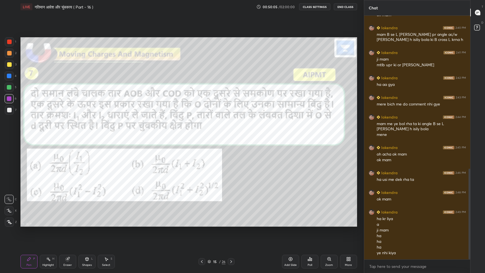
click at [202, 224] on icon at bounding box center [202, 261] width 5 height 5
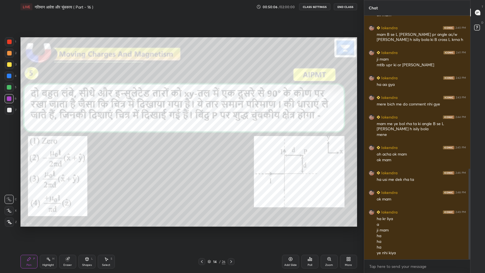
click at [230, 224] on icon at bounding box center [231, 261] width 5 height 5
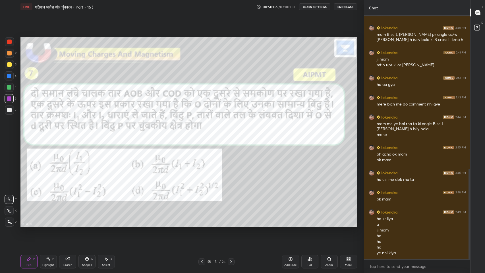
click at [231, 224] on icon at bounding box center [231, 261] width 5 height 5
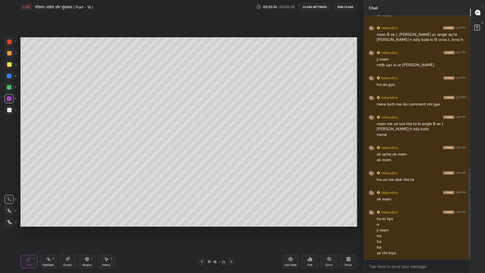
click at [70, 224] on icon at bounding box center [67, 259] width 5 height 5
click at [88, 224] on div "Shapes" at bounding box center [87, 265] width 10 height 3
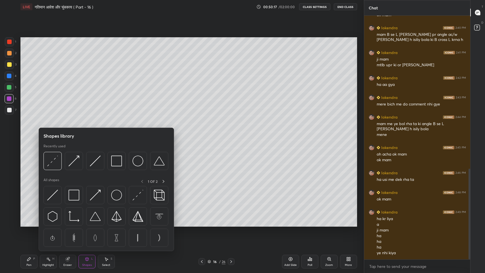
click at [53, 161] on img at bounding box center [52, 161] width 11 height 11
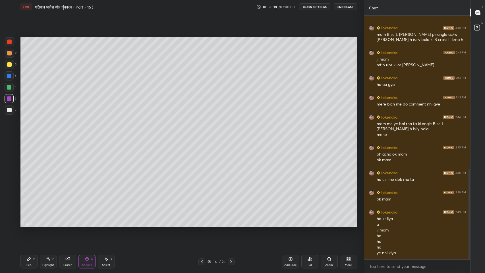
click at [87, 224] on div "Shapes" at bounding box center [87, 265] width 10 height 3
click at [30, 224] on div "Pen" at bounding box center [28, 265] width 5 height 3
click at [89, 224] on div "Shapes" at bounding box center [87, 265] width 10 height 3
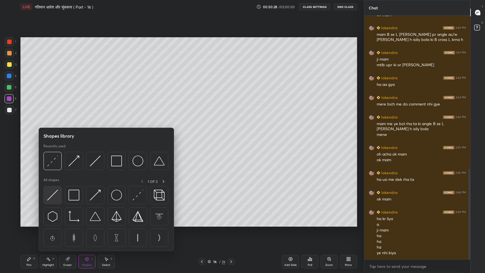
click at [56, 194] on img at bounding box center [52, 195] width 11 height 11
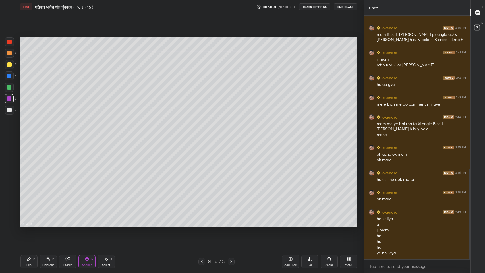
click at [10, 112] on div at bounding box center [9, 110] width 5 height 5
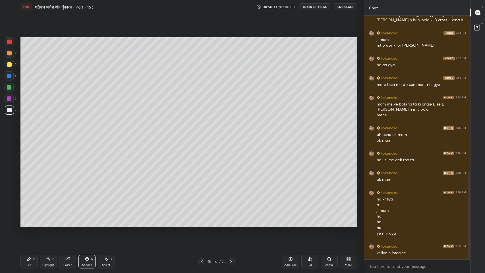
click at [31, 224] on div "Pen" at bounding box center [28, 265] width 5 height 3
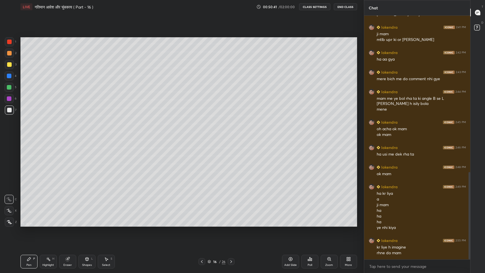
click at [202, 224] on icon at bounding box center [202, 261] width 5 height 5
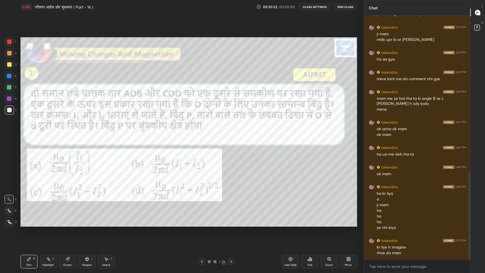
click at [231, 224] on icon at bounding box center [231, 261] width 5 height 5
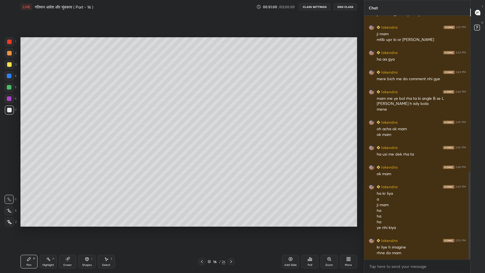
click at [203, 224] on icon at bounding box center [202, 261] width 5 height 5
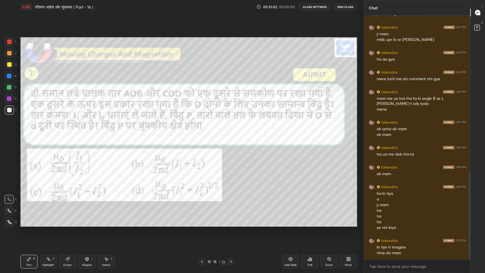
click at [231, 224] on icon at bounding box center [231, 261] width 5 height 5
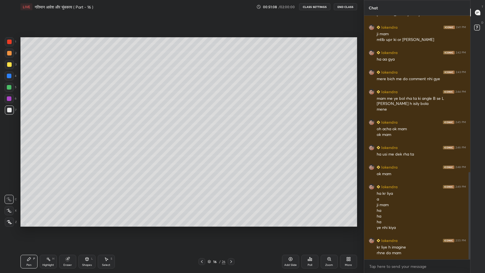
click at [201, 224] on icon at bounding box center [202, 261] width 5 height 5
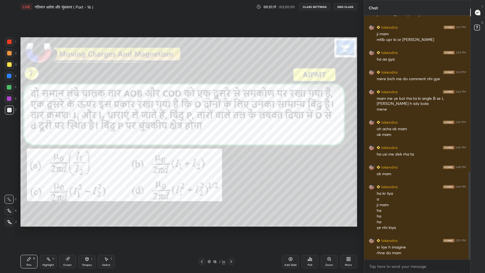
click at [233, 224] on icon at bounding box center [231, 261] width 5 height 5
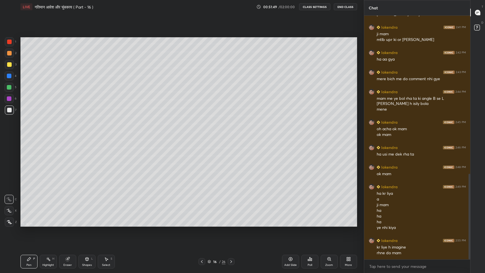
scroll to position [449, 0]
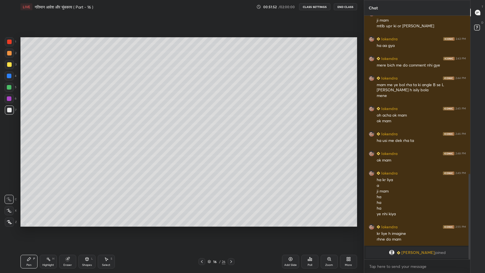
click at [70, 224] on icon at bounding box center [67, 259] width 5 height 5
click at [28, 224] on icon at bounding box center [28, 258] width 3 height 3
click at [86, 224] on div "Shapes" at bounding box center [87, 265] width 10 height 3
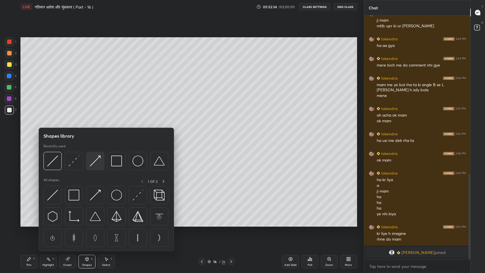
click at [94, 162] on img at bounding box center [95, 161] width 11 height 11
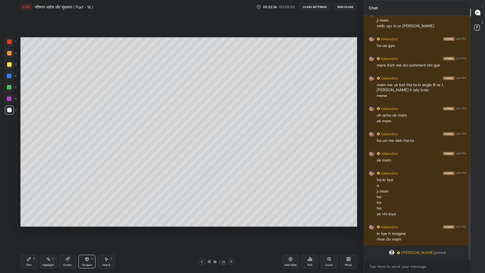
click at [28, 224] on div "Pen P" at bounding box center [28, 262] width 17 height 14
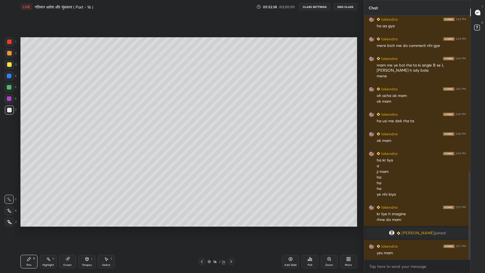
scroll to position [430, 0]
click at [291, 224] on icon at bounding box center [291, 259] width 2 height 2
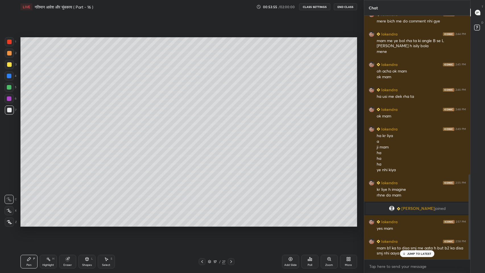
click at [412, 224] on p "JUMP TO LATEST" at bounding box center [419, 253] width 24 height 3
click at [202, 224] on icon at bounding box center [202, 261] width 5 height 5
click at [232, 224] on icon at bounding box center [231, 261] width 5 height 5
click at [202, 224] on icon at bounding box center [202, 261] width 5 height 5
click at [230, 224] on icon at bounding box center [231, 261] width 5 height 5
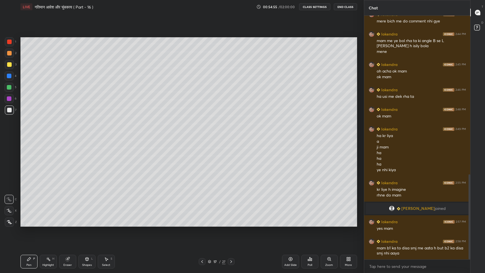
click at [203, 224] on icon at bounding box center [202, 261] width 5 height 5
click at [231, 224] on icon at bounding box center [231, 261] width 5 height 5
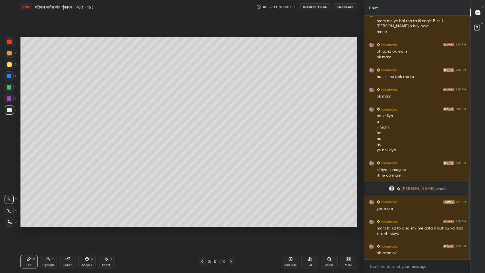
click at [202, 224] on icon at bounding box center [202, 261] width 5 height 5
click at [233, 224] on icon at bounding box center [231, 261] width 5 height 5
click at [203, 224] on icon at bounding box center [202, 261] width 5 height 5
click at [231, 224] on icon at bounding box center [231, 261] width 5 height 5
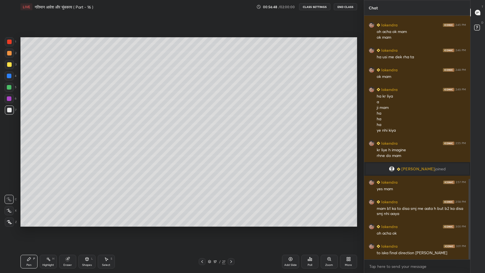
click at [202, 224] on icon at bounding box center [202, 261] width 5 height 5
click at [203, 224] on icon at bounding box center [202, 261] width 5 height 5
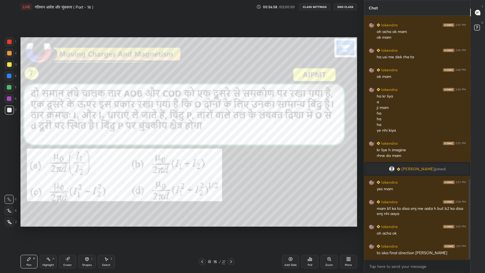
click at [11, 40] on div at bounding box center [9, 42] width 5 height 5
click at [231, 224] on icon at bounding box center [231, 261] width 5 height 5
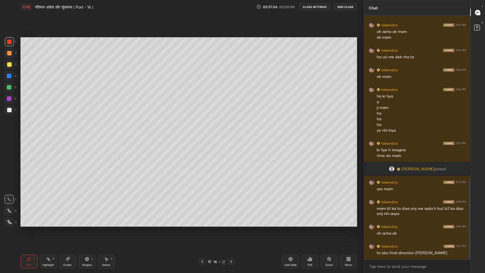
click at [231, 224] on icon at bounding box center [231, 261] width 5 height 5
click at [9, 99] on div at bounding box center [9, 98] width 5 height 5
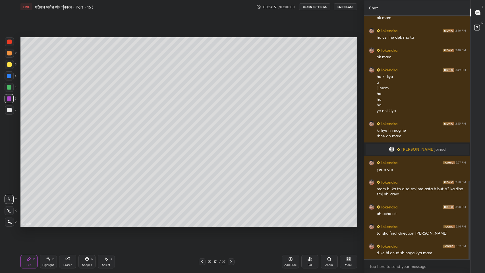
click at [202, 224] on icon at bounding box center [202, 261] width 5 height 5
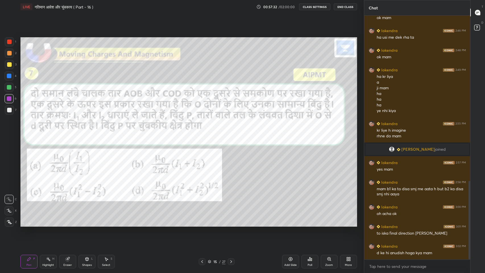
click at [231, 224] on icon at bounding box center [231, 261] width 5 height 5
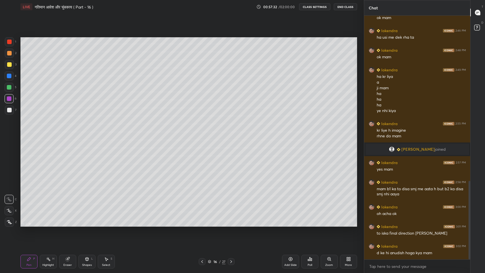
click at [232, 224] on icon at bounding box center [231, 261] width 2 height 3
click at [202, 224] on icon at bounding box center [202, 261] width 5 height 5
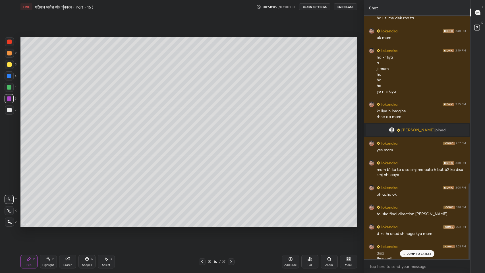
scroll to position [538, 0]
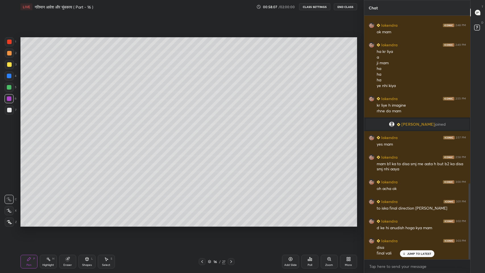
click at [231, 224] on icon at bounding box center [231, 261] width 5 height 5
click at [420, 224] on div "JUMP TO LATEST" at bounding box center [417, 253] width 34 height 7
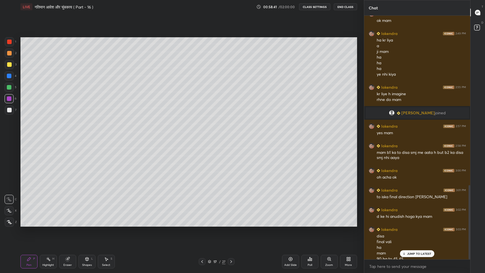
scroll to position [555, 0]
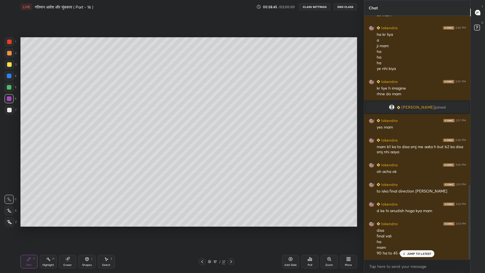
click at [418, 224] on p "JUMP TO LATEST" at bounding box center [419, 253] width 24 height 3
click at [231, 224] on icon at bounding box center [231, 261] width 5 height 5
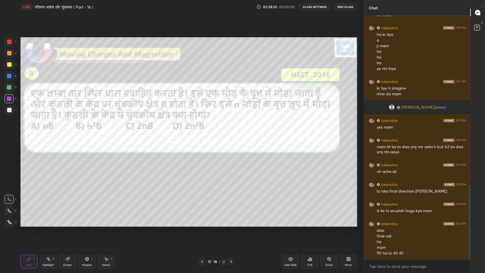
click at [11, 41] on div at bounding box center [9, 42] width 5 height 5
click at [9, 65] on div at bounding box center [9, 64] width 5 height 5
click at [9, 111] on div at bounding box center [9, 110] width 5 height 5
click at [9, 40] on div at bounding box center [9, 42] width 5 height 5
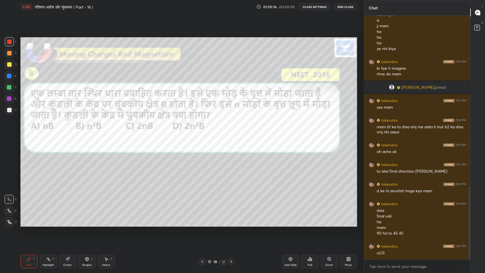
click at [9, 109] on div at bounding box center [9, 110] width 5 height 5
click at [11, 44] on div at bounding box center [9, 41] width 9 height 9
click at [9, 64] on div at bounding box center [9, 64] width 5 height 5
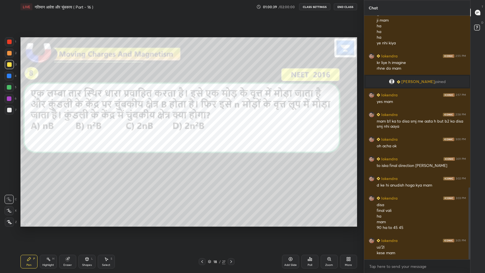
click at [284, 224] on div "Add Slide" at bounding box center [290, 262] width 17 height 14
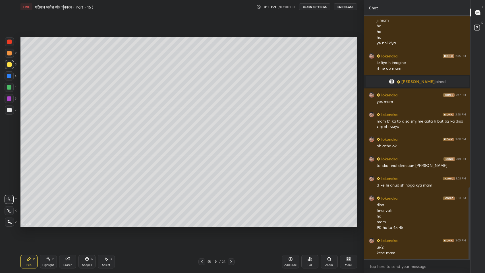
click at [202, 224] on icon at bounding box center [202, 261] width 5 height 5
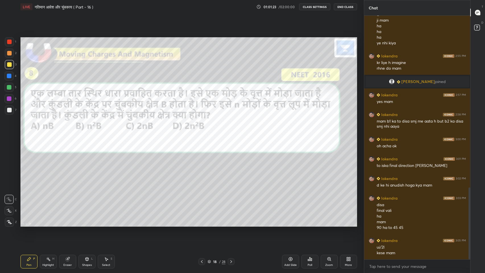
click at [231, 224] on icon at bounding box center [231, 261] width 5 height 5
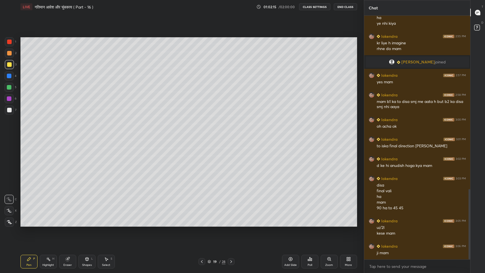
scroll to position [620, 0]
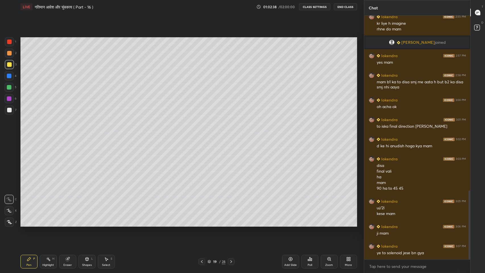
click at [203, 224] on icon at bounding box center [202, 261] width 5 height 5
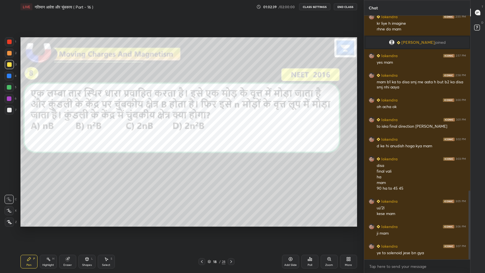
click at [231, 224] on icon at bounding box center [231, 261] width 5 height 5
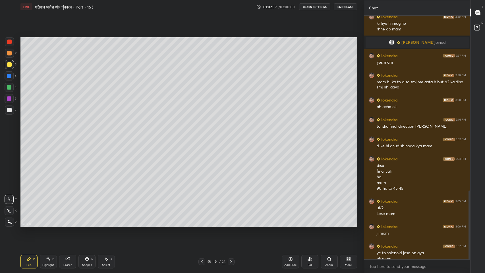
scroll to position [626, 0]
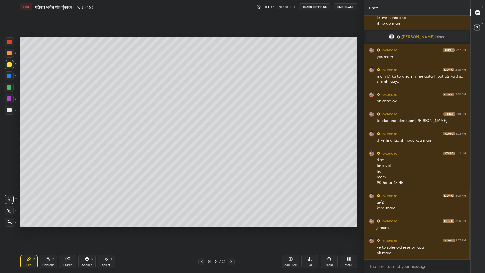
click at [8, 110] on div at bounding box center [9, 110] width 5 height 5
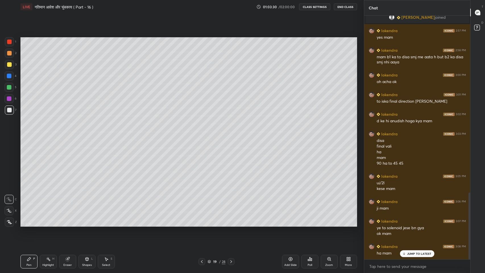
click at [202, 224] on icon at bounding box center [202, 261] width 5 height 5
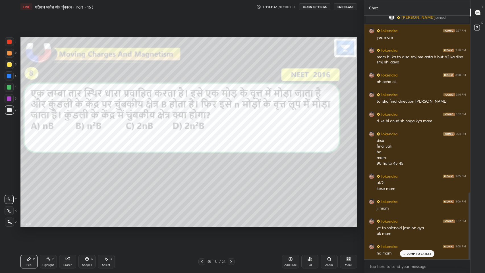
click at [231, 224] on icon at bounding box center [231, 261] width 5 height 5
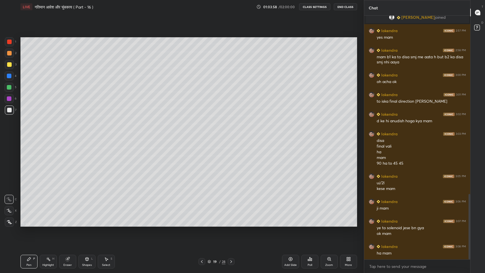
scroll to position [665, 0]
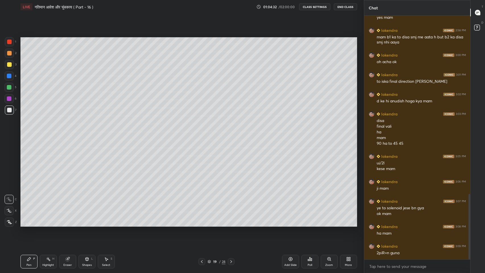
click at [202, 224] on icon at bounding box center [202, 261] width 5 height 5
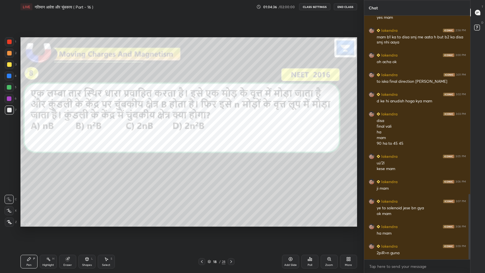
click at [232, 224] on icon at bounding box center [231, 261] width 5 height 5
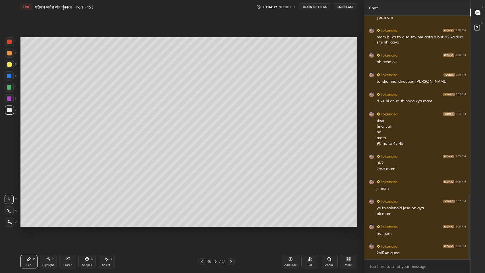
click at [69, 224] on div "Eraser" at bounding box center [67, 265] width 9 height 3
click at [30, 224] on div "Pen P" at bounding box center [28, 262] width 17 height 14
click at [202, 224] on icon at bounding box center [202, 261] width 5 height 5
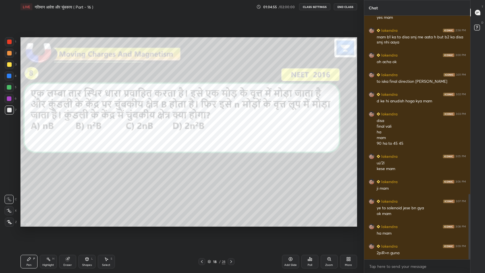
click at [231, 224] on icon at bounding box center [231, 261] width 5 height 5
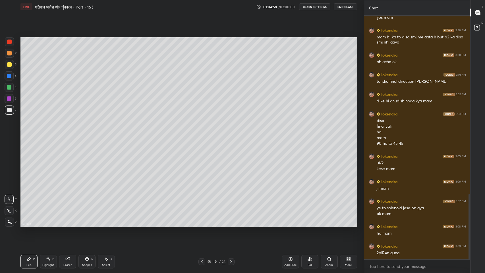
click at [202, 224] on icon at bounding box center [202, 261] width 5 height 5
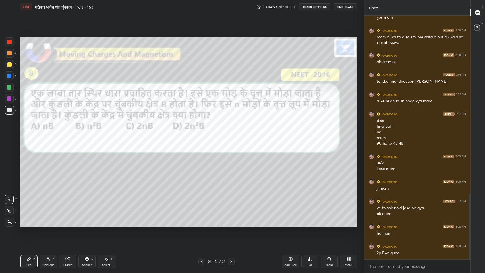
click at [231, 224] on icon at bounding box center [231, 261] width 5 height 5
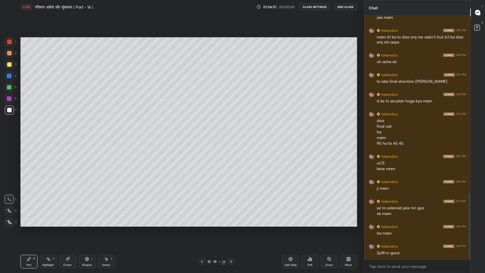
click at [203, 224] on icon at bounding box center [202, 261] width 5 height 5
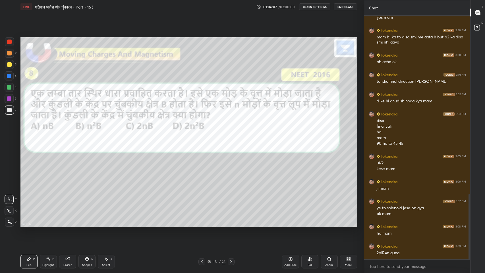
click at [233, 224] on icon at bounding box center [231, 261] width 5 height 5
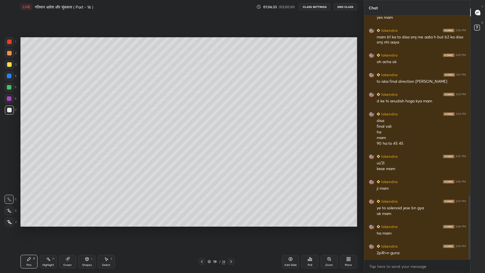
scroll to position [685, 0]
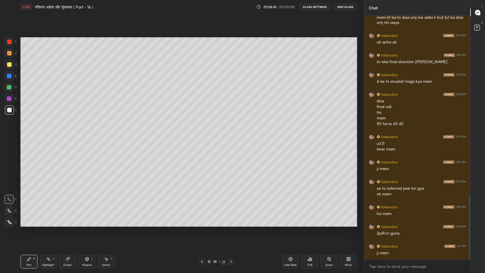
click at [231, 224] on icon at bounding box center [231, 261] width 5 height 5
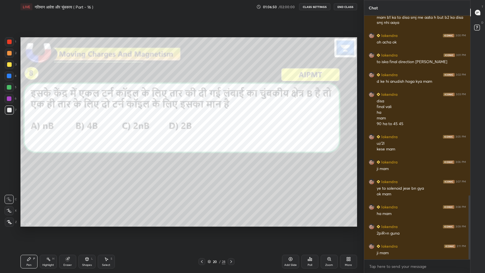
click at [10, 43] on div at bounding box center [9, 42] width 5 height 5
click at [202, 224] on icon at bounding box center [202, 261] width 5 height 5
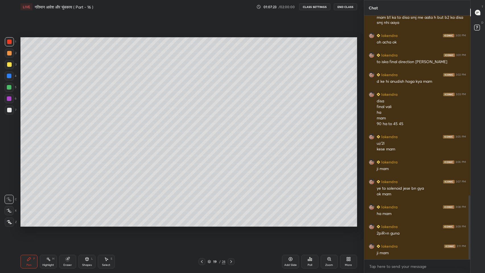
click at [231, 224] on icon at bounding box center [231, 261] width 5 height 5
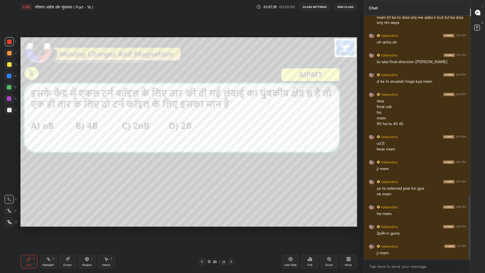
scroll to position [704, 0]
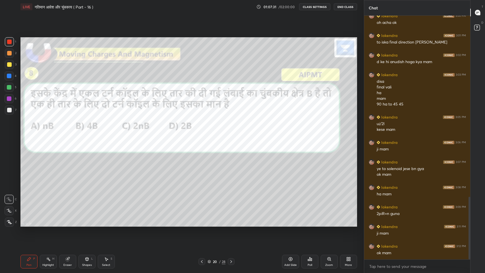
click at [233, 224] on icon at bounding box center [231, 261] width 5 height 5
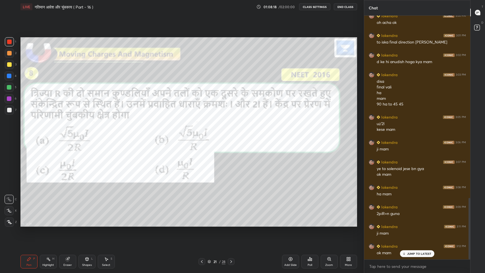
scroll to position [724, 0]
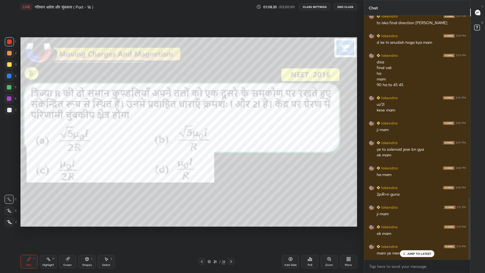
click at [413, 224] on p "JUMP TO LATEST" at bounding box center [419, 253] width 24 height 3
click at [10, 109] on div at bounding box center [9, 110] width 5 height 5
click at [10, 42] on div at bounding box center [9, 42] width 5 height 5
click at [9, 111] on div at bounding box center [9, 110] width 5 height 5
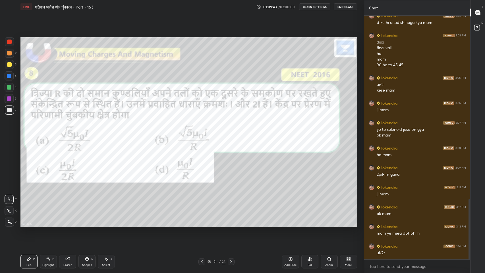
click at [68, 224] on div "Eraser" at bounding box center [67, 262] width 17 height 14
click at [28, 224] on div "Pen" at bounding box center [28, 265] width 5 height 3
click at [7, 98] on div at bounding box center [9, 98] width 5 height 5
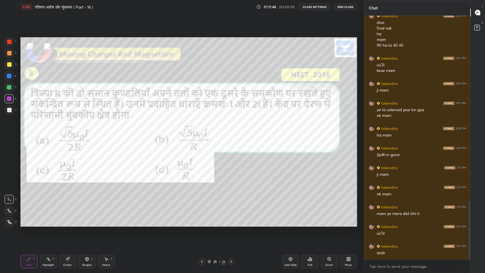
scroll to position [769, 0]
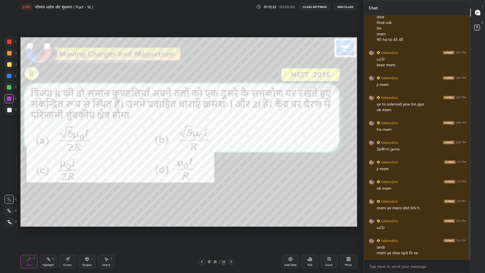
click at [9, 42] on div at bounding box center [9, 42] width 5 height 5
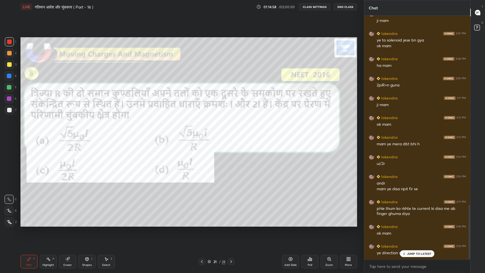
scroll to position [852, 0]
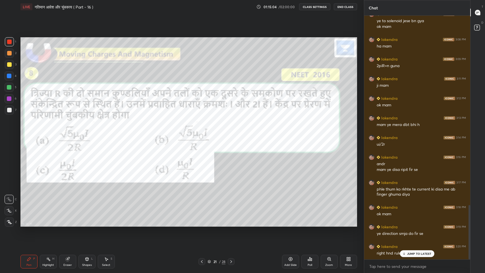
click at [409, 224] on div "JUMP TO LATEST" at bounding box center [417, 253] width 34 height 7
click at [68, 224] on icon at bounding box center [67, 259] width 5 height 5
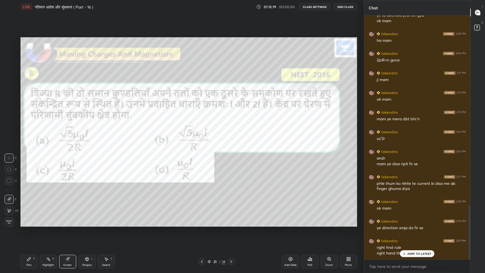
click at [87, 224] on div "Shapes L" at bounding box center [87, 262] width 17 height 14
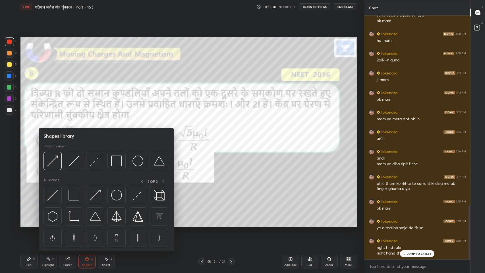
click at [138, 164] on img at bounding box center [138, 161] width 11 height 11
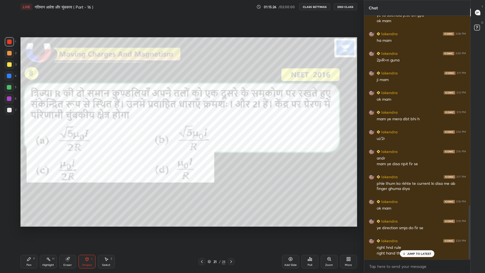
click at [32, 224] on div "Pen P" at bounding box center [28, 262] width 17 height 14
click at [8, 99] on div at bounding box center [9, 98] width 5 height 5
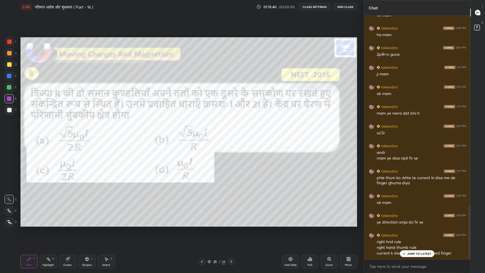
click at [410, 224] on div "JUMP TO LATEST" at bounding box center [417, 253] width 34 height 7
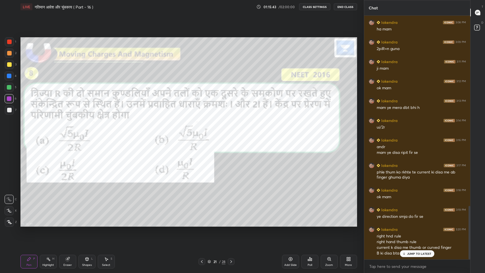
click at [67, 224] on div "Eraser" at bounding box center [67, 262] width 17 height 14
click at [28, 224] on div "Pen P" at bounding box center [28, 262] width 17 height 14
click at [9, 44] on div at bounding box center [9, 41] width 9 height 9
click at [7, 99] on div at bounding box center [9, 98] width 5 height 5
click at [409, 224] on p "JUMP TO LATEST" at bounding box center [419, 253] width 24 height 3
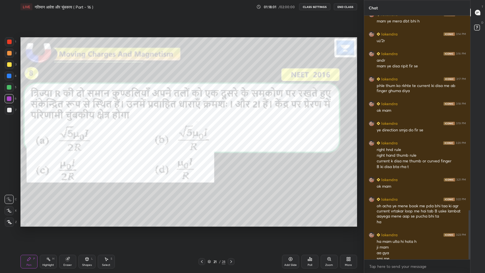
scroll to position [961, 0]
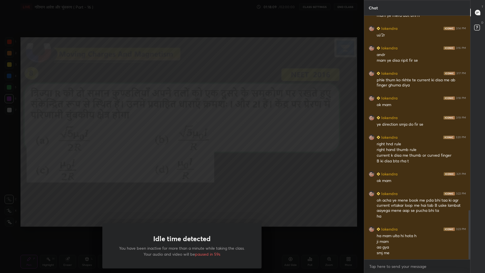
click at [236, 171] on div "Idle time detected You have been inactive for more than a minute while taking t…" at bounding box center [182, 136] width 364 height 273
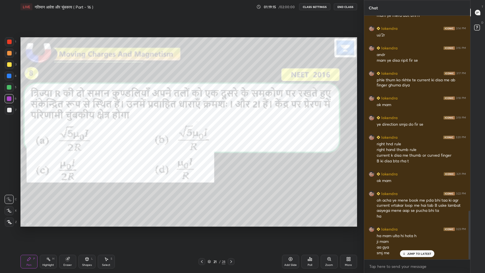
scroll to position [981, 0]
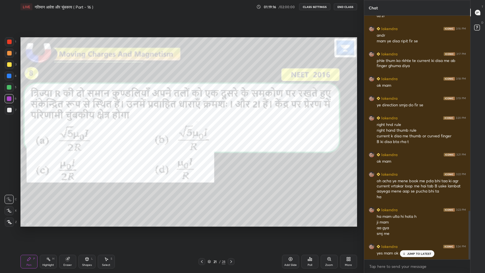
click at [414, 224] on p "JUMP TO LATEST" at bounding box center [419, 253] width 24 height 3
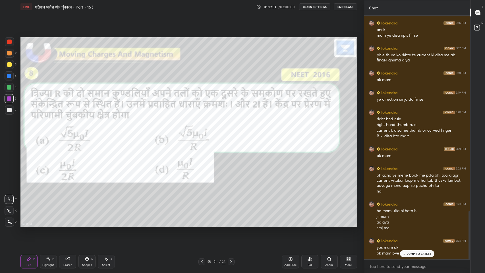
click at [231, 224] on icon at bounding box center [231, 261] width 5 height 5
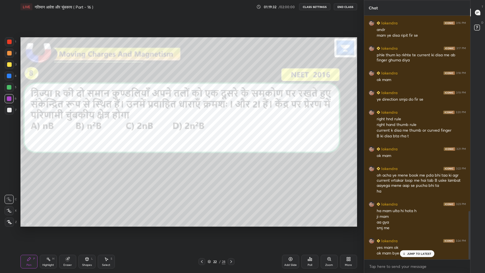
click at [407, 224] on div "JUMP TO LATEST" at bounding box center [417, 253] width 34 height 7
click at [231, 224] on icon at bounding box center [231, 261] width 5 height 5
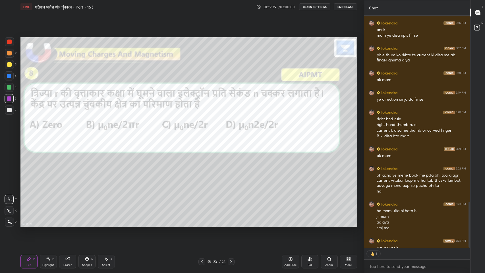
click at [231, 224] on icon at bounding box center [231, 261] width 5 height 5
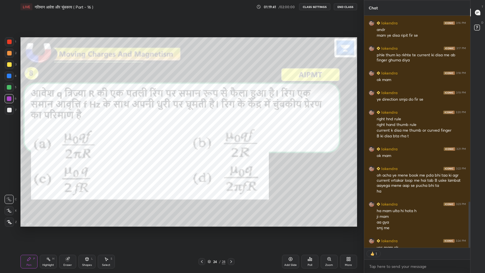
click at [231, 224] on icon at bounding box center [231, 261] width 5 height 5
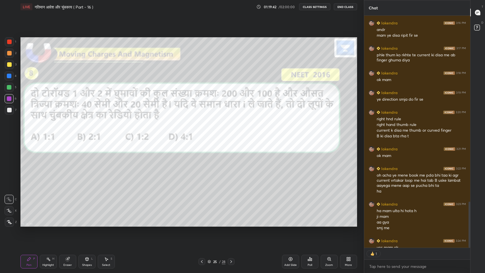
click at [231, 224] on icon at bounding box center [231, 261] width 5 height 5
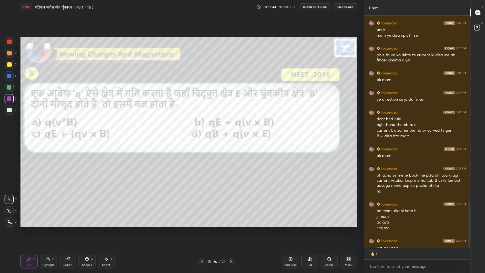
click at [231, 224] on icon at bounding box center [231, 261] width 5 height 5
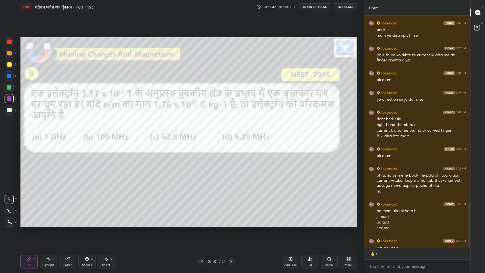
scroll to position [242, 105]
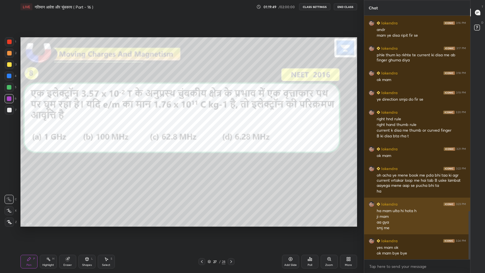
click at [382, 220] on div "aa gya" at bounding box center [421, 223] width 89 height 6
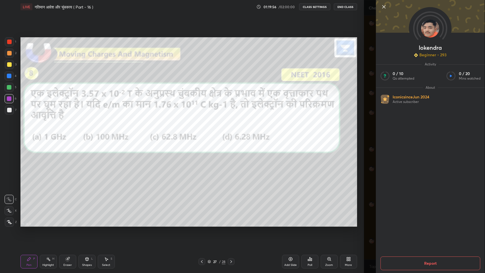
click at [384, 7] on icon at bounding box center [384, 6] width 7 height 7
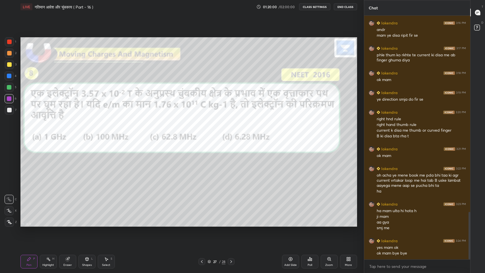
scroll to position [1006, 0]
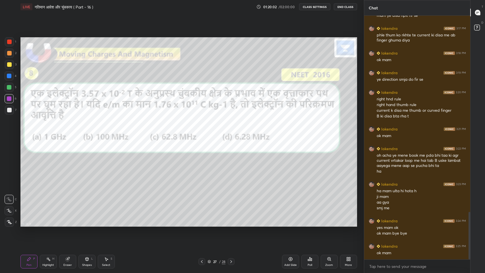
click at [348, 7] on button "End Class" at bounding box center [345, 6] width 23 height 7
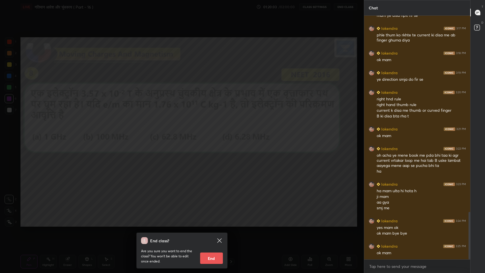
click at [215, 224] on button "End" at bounding box center [211, 258] width 23 height 11
type textarea "x"
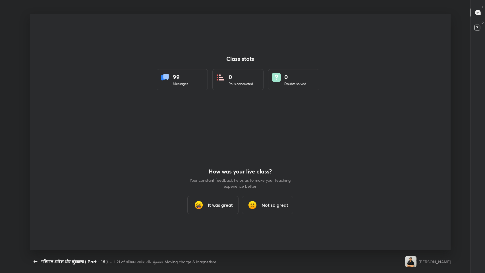
scroll to position [0, 0]
click at [34, 224] on icon "button" at bounding box center [35, 261] width 7 height 7
click at [35, 224] on icon "button" at bounding box center [35, 261] width 7 height 7
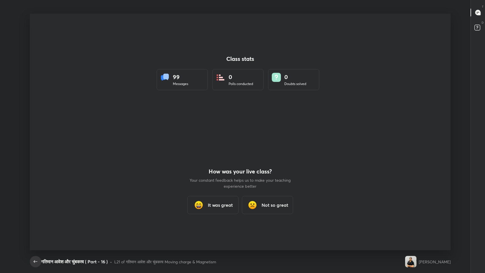
click at [36, 224] on icon "button" at bounding box center [35, 261] width 7 height 7
click at [36, 224] on icon "button" at bounding box center [36, 261] width 4 height 3
click at [36, 224] on icon "button" at bounding box center [35, 261] width 7 height 7
click at [35, 224] on icon "button" at bounding box center [35, 261] width 7 height 7
click at [36, 224] on icon "button" at bounding box center [35, 261] width 7 height 7
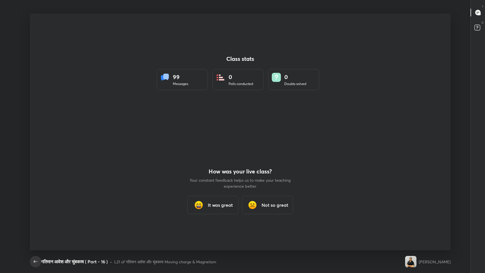
click at [38, 224] on icon "button" at bounding box center [35, 261] width 7 height 7
click at [414, 224] on img at bounding box center [410, 261] width 11 height 11
click at [36, 224] on icon "button" at bounding box center [36, 261] width 4 height 3
click at [35, 224] on icon "button" at bounding box center [36, 261] width 4 height 3
click at [34, 224] on icon "button" at bounding box center [35, 261] width 7 height 7
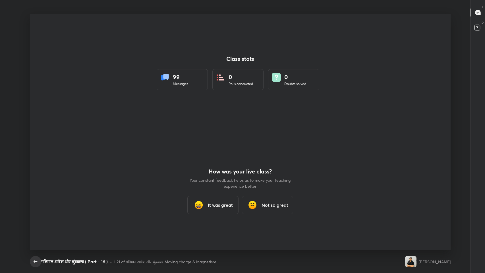
click at [34, 224] on icon "button" at bounding box center [35, 261] width 7 height 7
click at [225, 209] on div "It was great" at bounding box center [212, 205] width 51 height 18
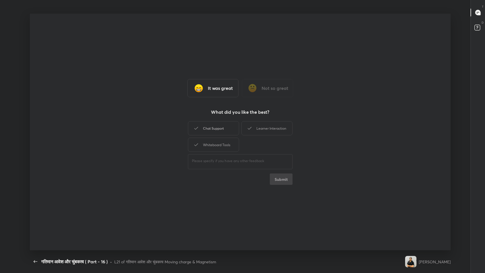
click at [226, 128] on div "Chat Support" at bounding box center [213, 128] width 51 height 14
click at [265, 124] on div "Learner Interaction" at bounding box center [267, 128] width 51 height 14
click at [224, 146] on div "Whiteboard Tools" at bounding box center [213, 145] width 51 height 14
click at [276, 175] on button "Submit" at bounding box center [281, 179] width 23 height 11
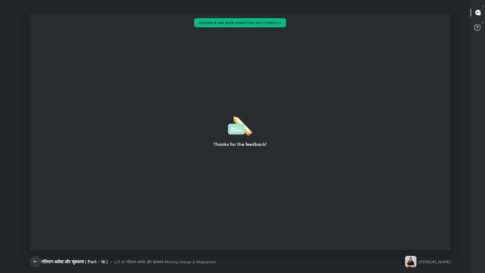
click at [36, 224] on icon "button" at bounding box center [35, 261] width 7 height 7
click at [32, 224] on icon "button" at bounding box center [35, 261] width 7 height 7
click at [477, 13] on icon at bounding box center [477, 13] width 1 height 0
click at [432, 151] on div "Thanks for the feedback!" at bounding box center [240, 132] width 421 height 237
click at [426, 159] on div "Thanks for the feedback!" at bounding box center [240, 132] width 421 height 237
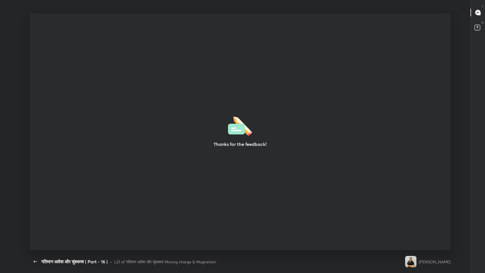
click at [415, 224] on img at bounding box center [410, 261] width 11 height 11
click at [411, 224] on div "[PERSON_NAME]" at bounding box center [428, 261] width 46 height 23
click at [410, 224] on div "Back गतिमान आवेश और चुंबकत्व ( Part - 16 ) • L21 of गतिमान आवेश और चुंबकत्व Mov…" at bounding box center [240, 261] width 421 height 23
click at [403, 224] on div "Back गतिमान आवेश और चुंबकत्व ( Part - 16 ) • L21 of गतिमान आवेश और चुंबकत्व Mov…" at bounding box center [216, 261] width 373 height 23
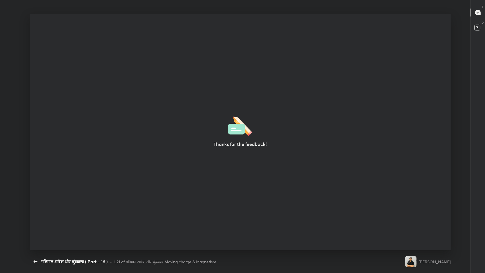
click at [403, 224] on div "Back गतिमान आवेश और चुंबकत्व ( Part - 16 ) • L21 of गतिमान आवेश और चुंबकत्व Mov…" at bounding box center [216, 261] width 373 height 23
